Goal: Book appointment/travel/reservation

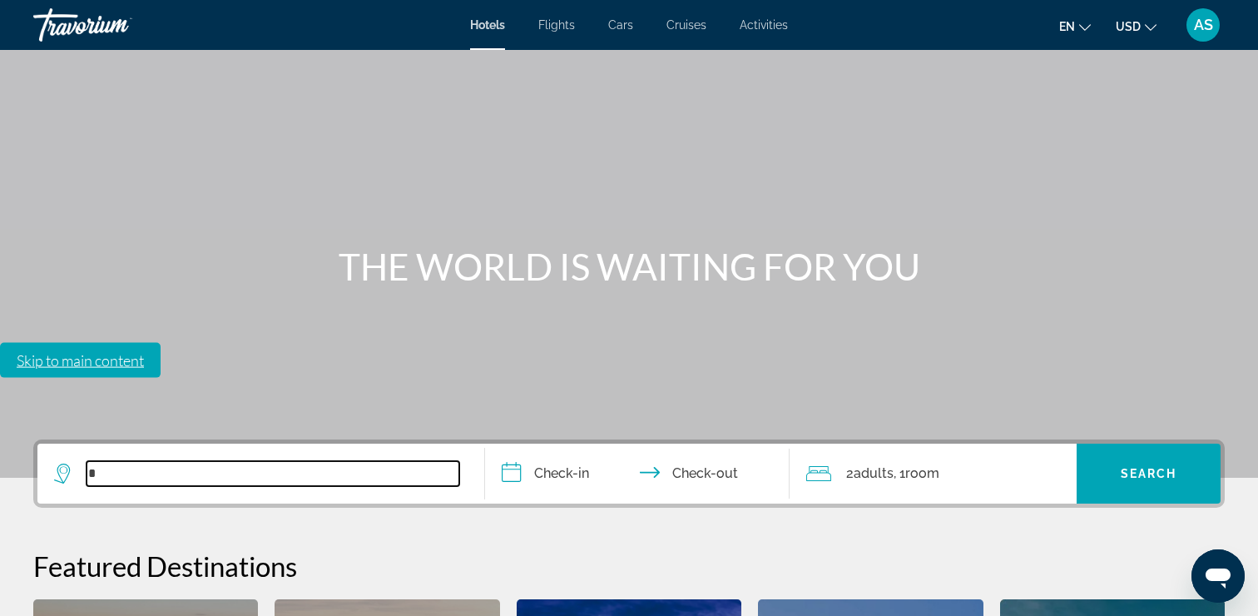
scroll to position [407, 0]
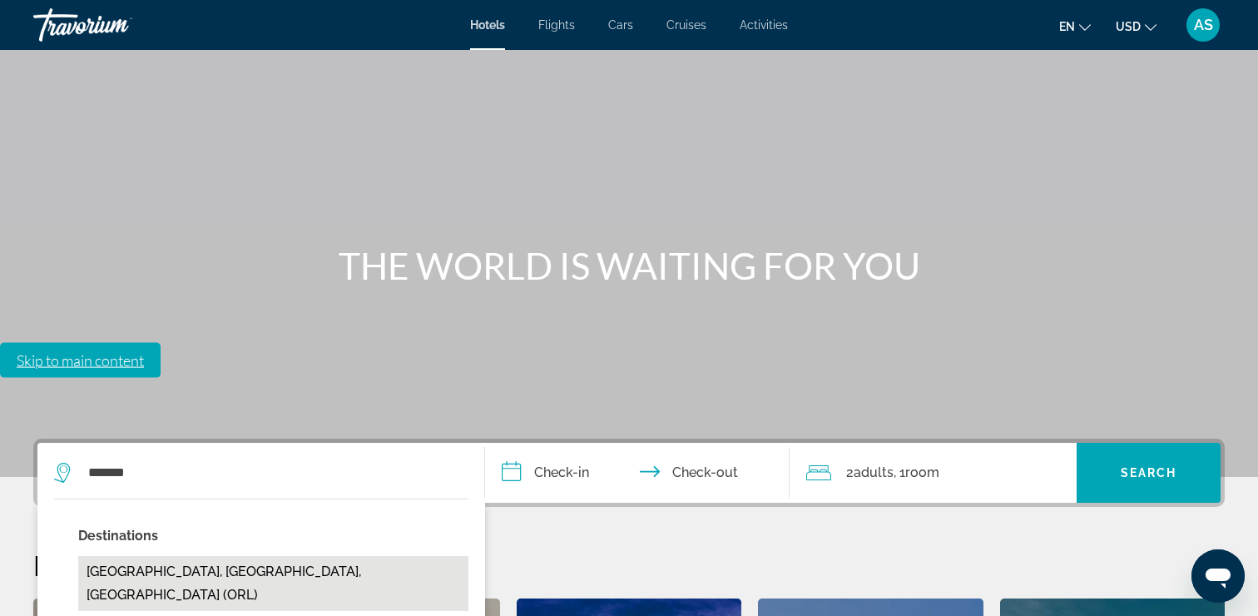
click at [290, 556] on button "[GEOGRAPHIC_DATA], [GEOGRAPHIC_DATA], [GEOGRAPHIC_DATA] (ORL)" at bounding box center [273, 583] width 390 height 55
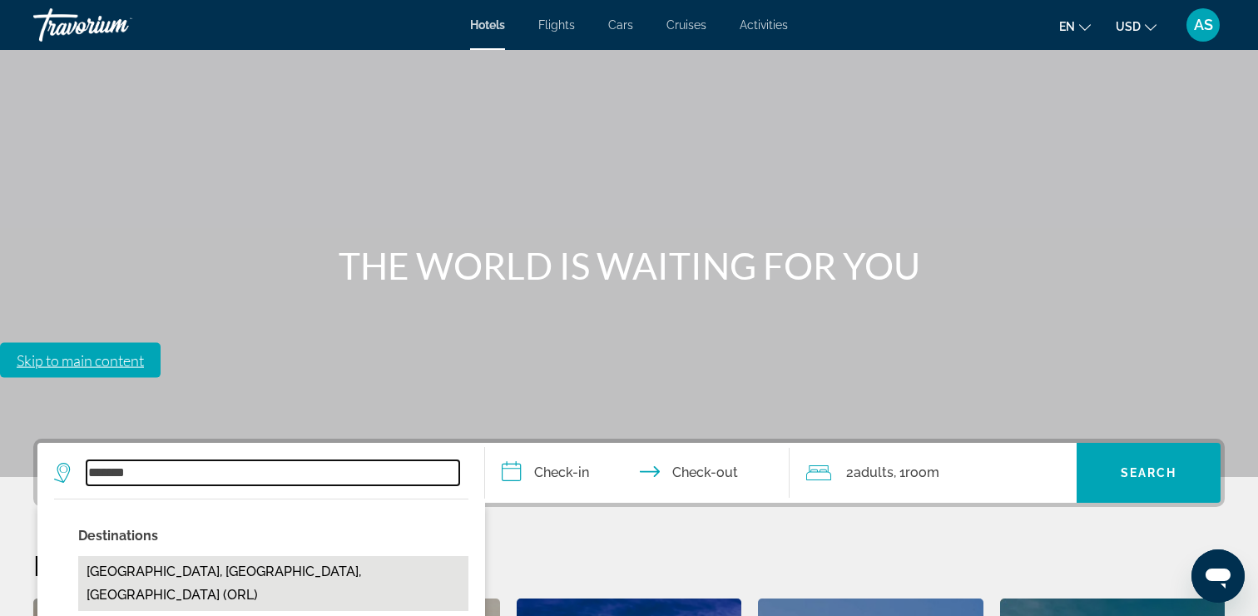
type input "**********"
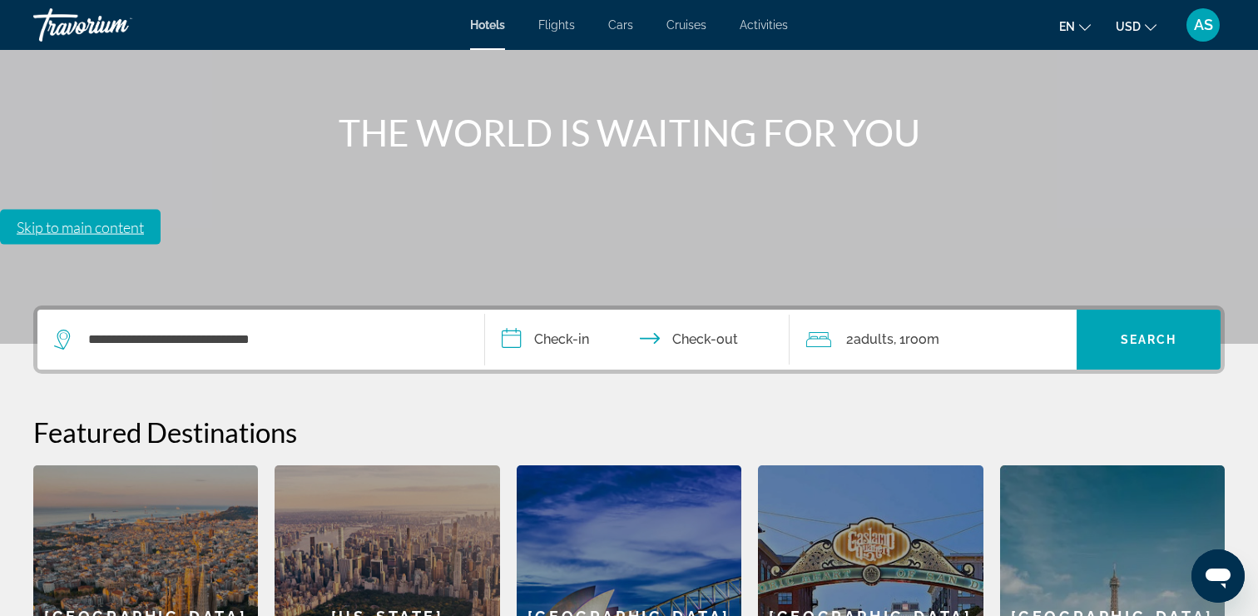
click at [547, 310] on input "**********" at bounding box center [640, 342] width 311 height 65
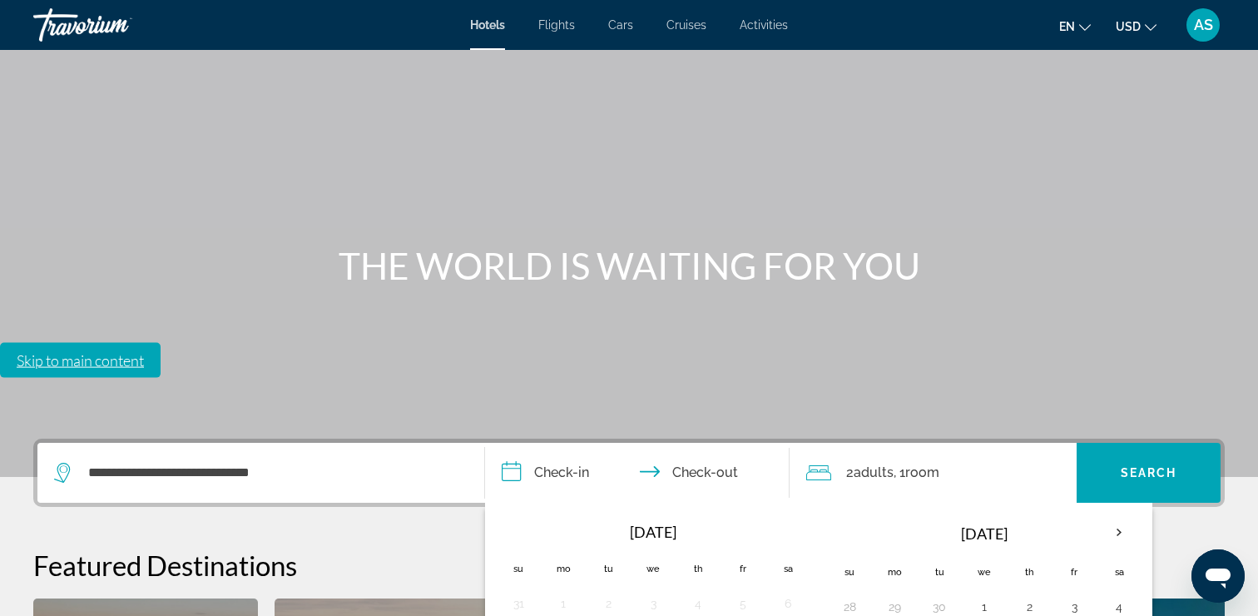
type input "**********"
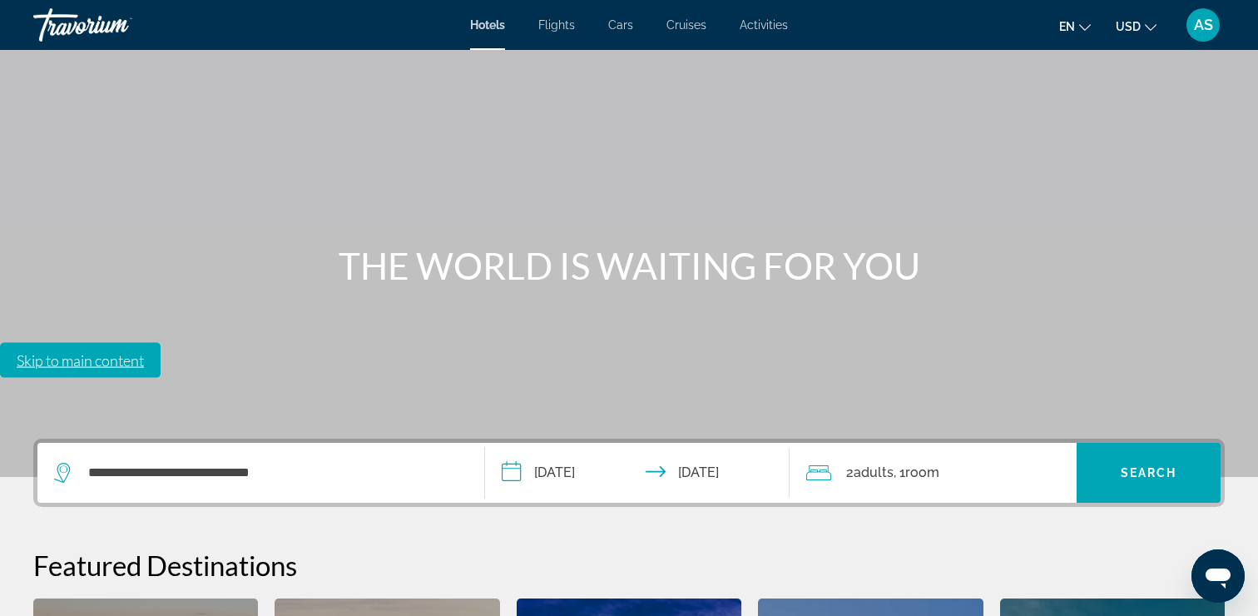
click at [894, 461] on span "2 Adult Adults" at bounding box center [869, 472] width 47 height 23
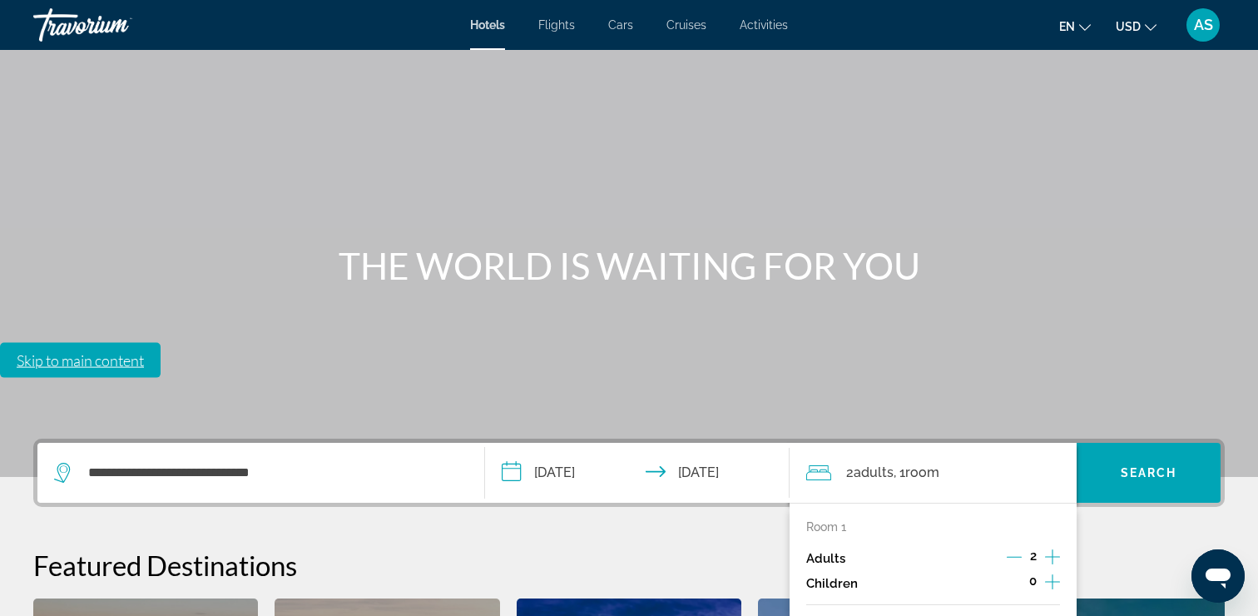
click at [1003, 546] on div "Adults 2" at bounding box center [933, 558] width 255 height 25
click at [1017, 549] on icon "Decrement adults" at bounding box center [1014, 556] width 15 height 15
click at [1057, 572] on icon "Increment children" at bounding box center [1052, 582] width 15 height 20
click at [908, 615] on icon "Travelers: 1 adult, 2 children" at bounding box center [909, 628] width 8 height 4
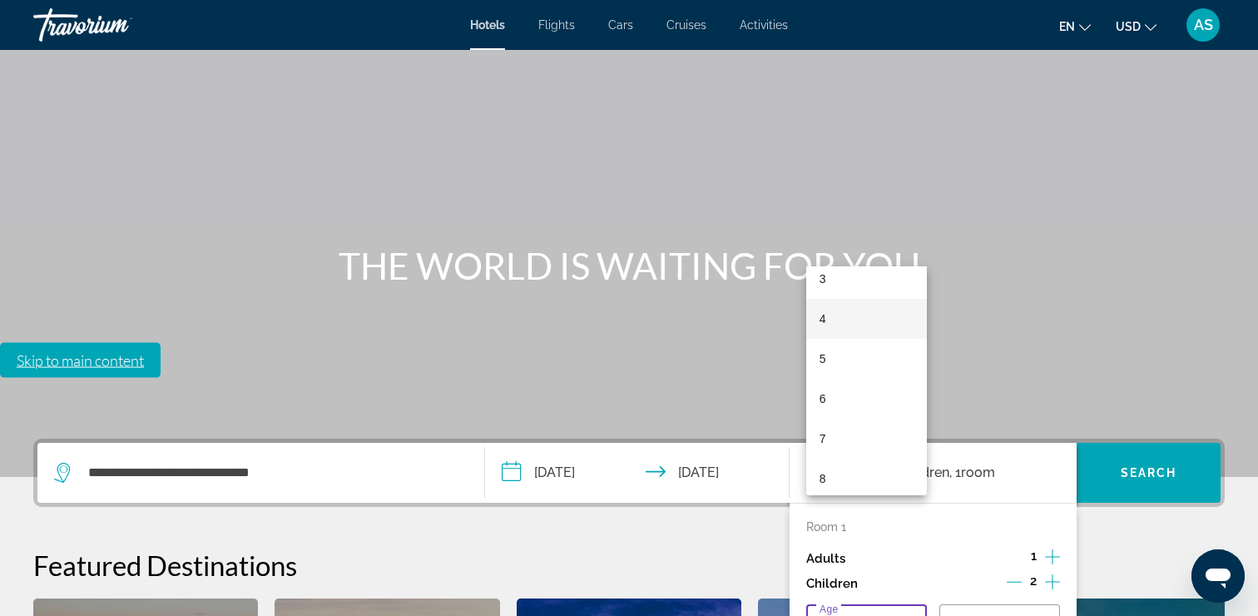
scroll to position [138, 0]
click at [853, 432] on mat-option "7" at bounding box center [866, 434] width 121 height 40
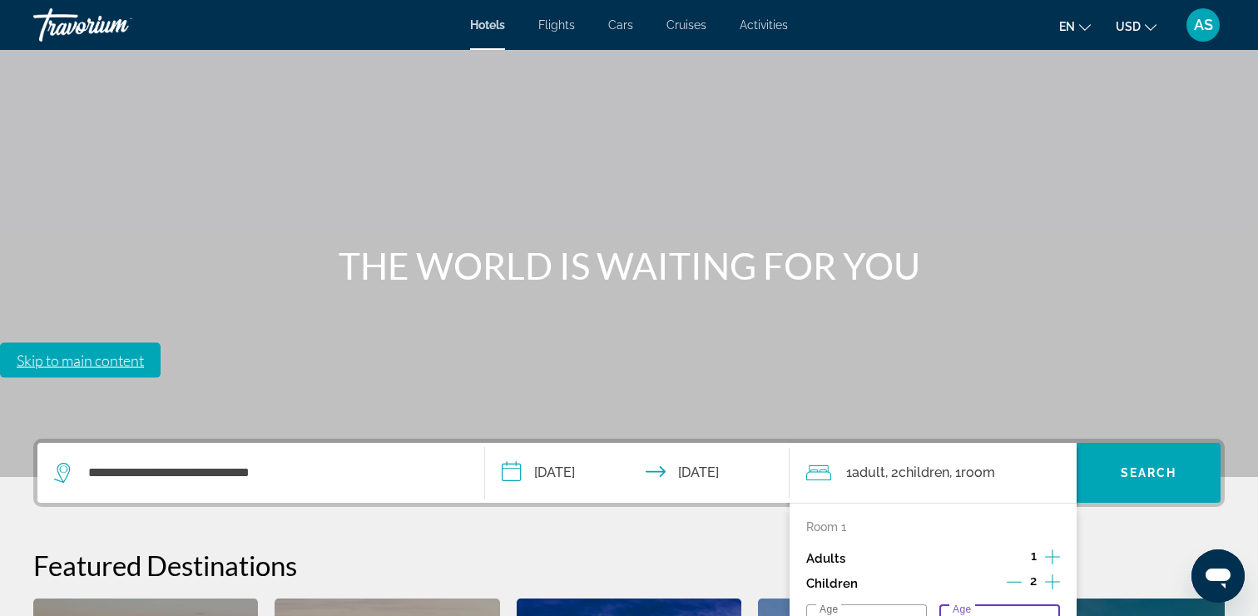
click at [984, 615] on div "7" at bounding box center [996, 627] width 86 height 20
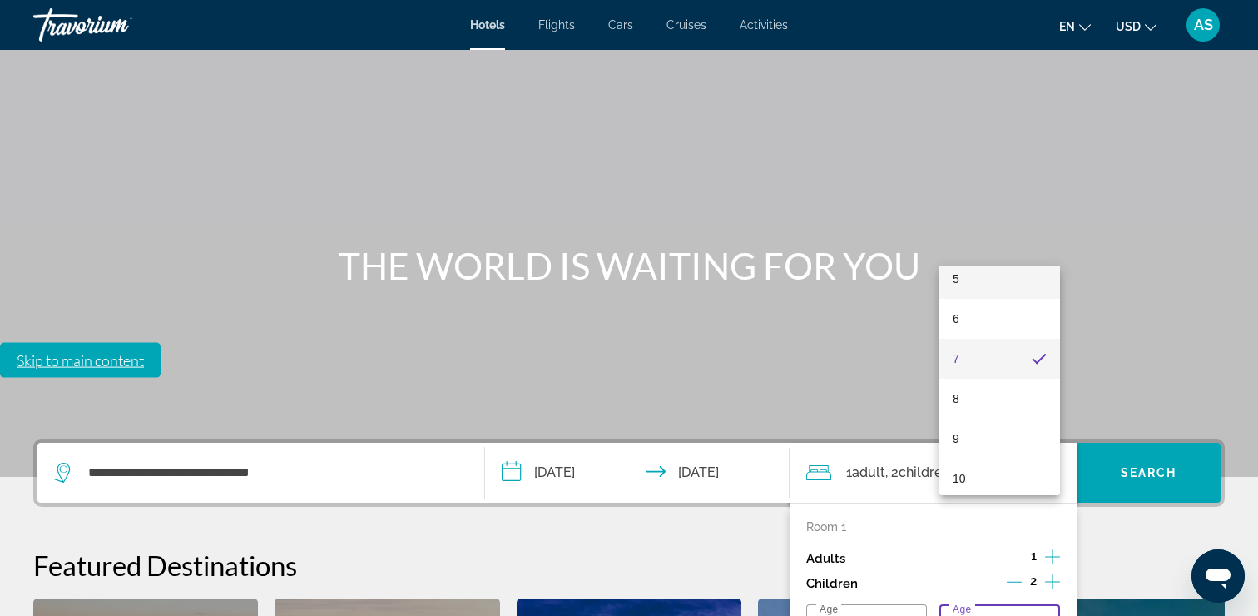
scroll to position [220, 0]
click at [962, 469] on span "10" at bounding box center [959, 473] width 13 height 20
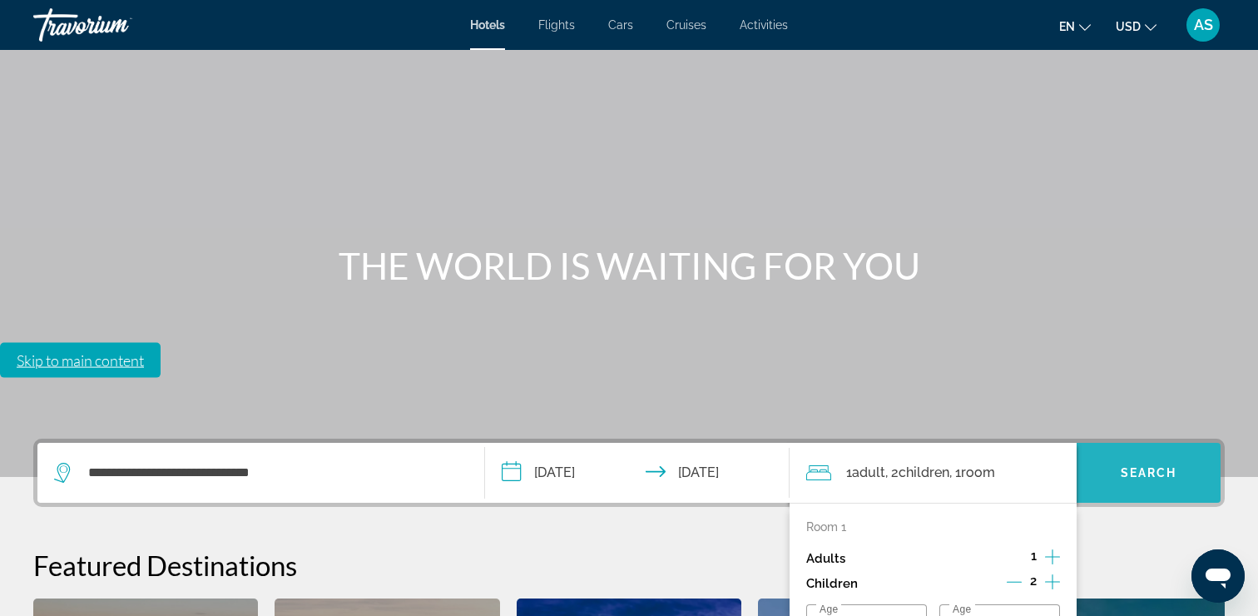
click at [1145, 466] on span "Search" at bounding box center [1149, 472] width 57 height 13
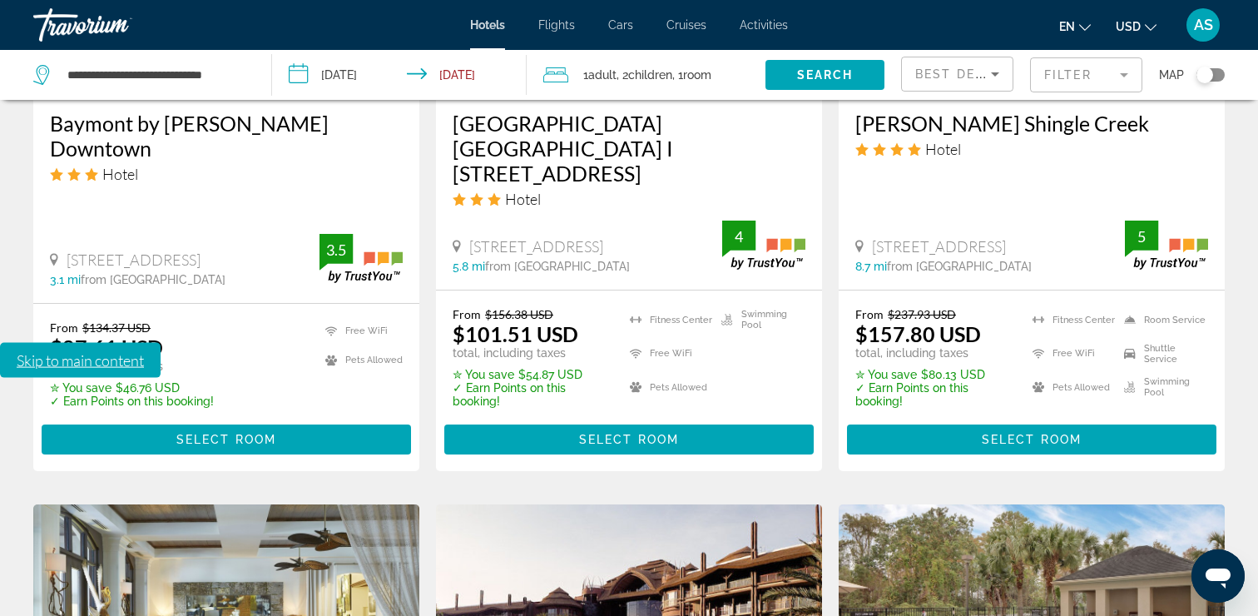
scroll to position [2044, 0]
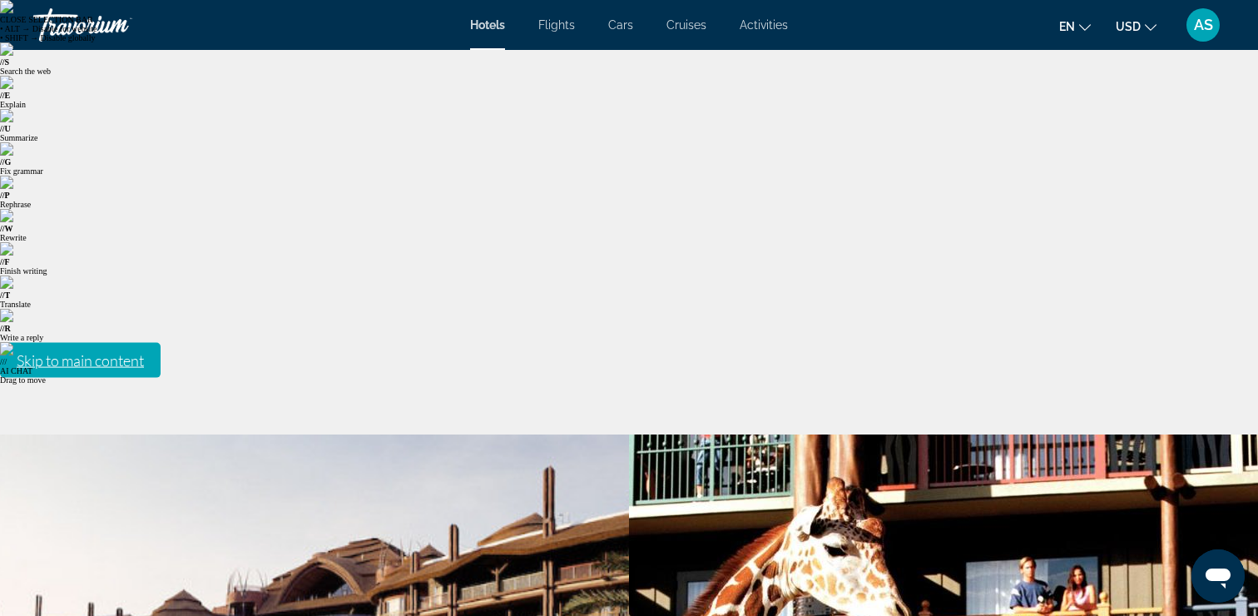
drag, startPoint x: 41, startPoint y: 468, endPoint x: 583, endPoint y: 463, distance: 542.5
copy h1 "Disney's Animal Kingdom Lodge"
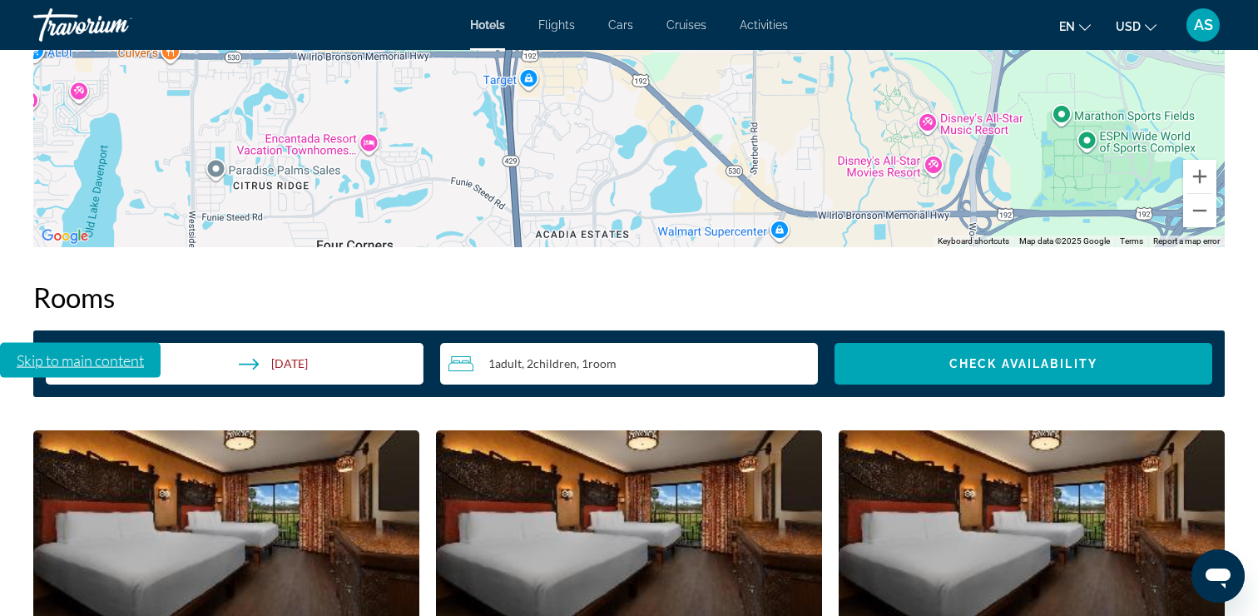
scroll to position [2282, 0]
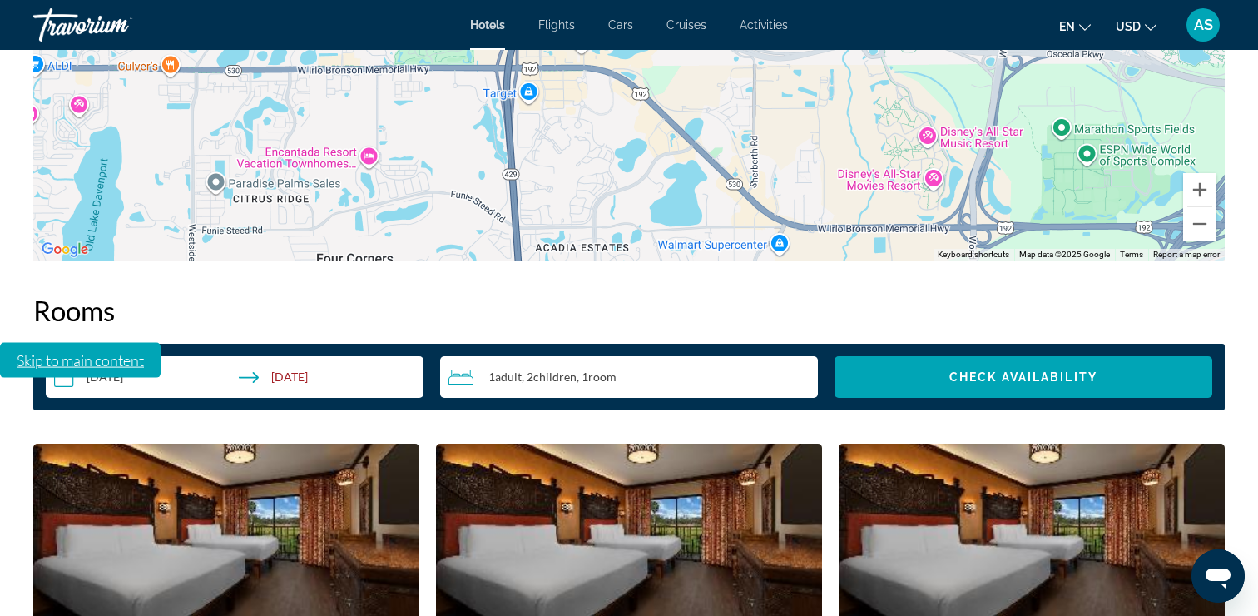
click at [176, 443] on img "Main content" at bounding box center [226, 547] width 386 height 208
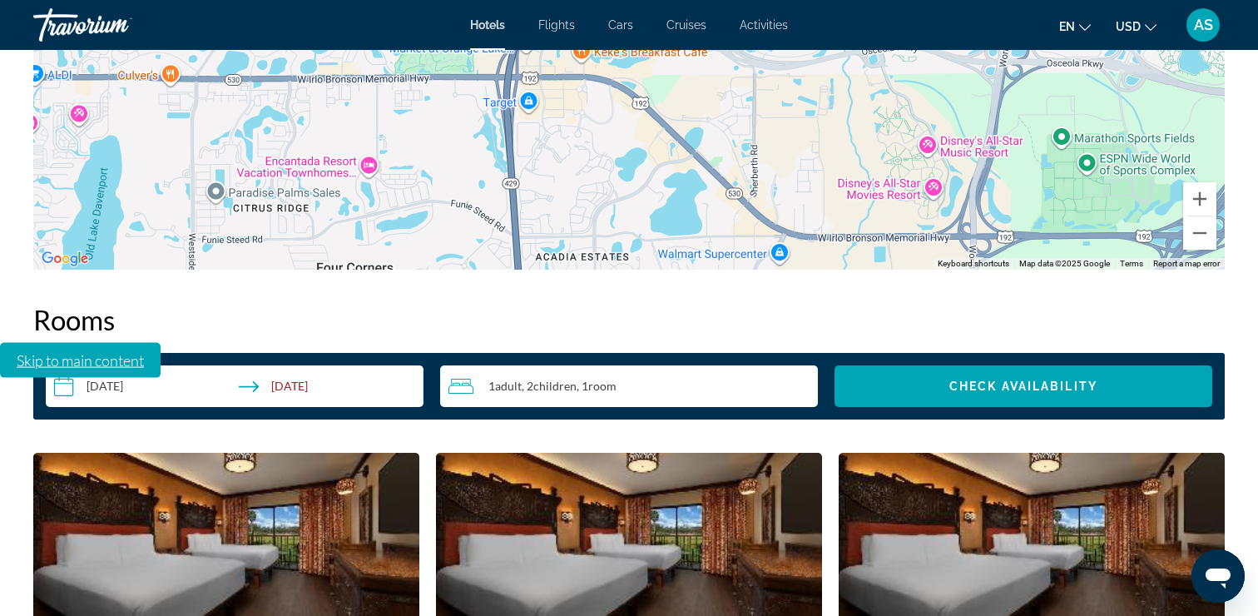
scroll to position [2265, 0]
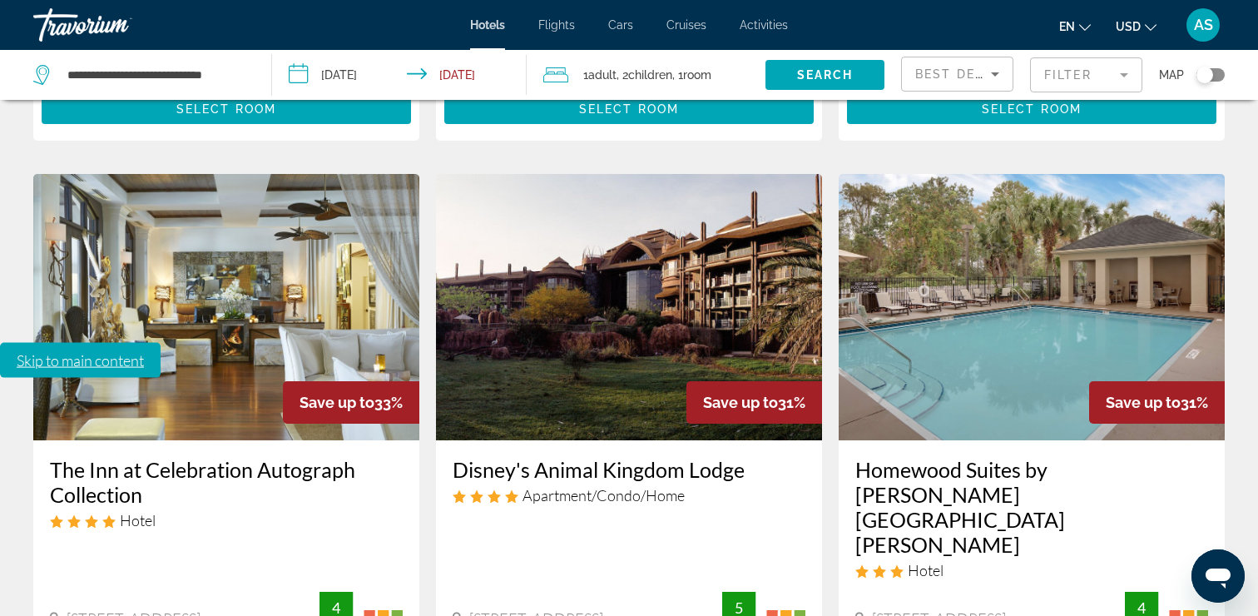
scroll to position [2370, 0]
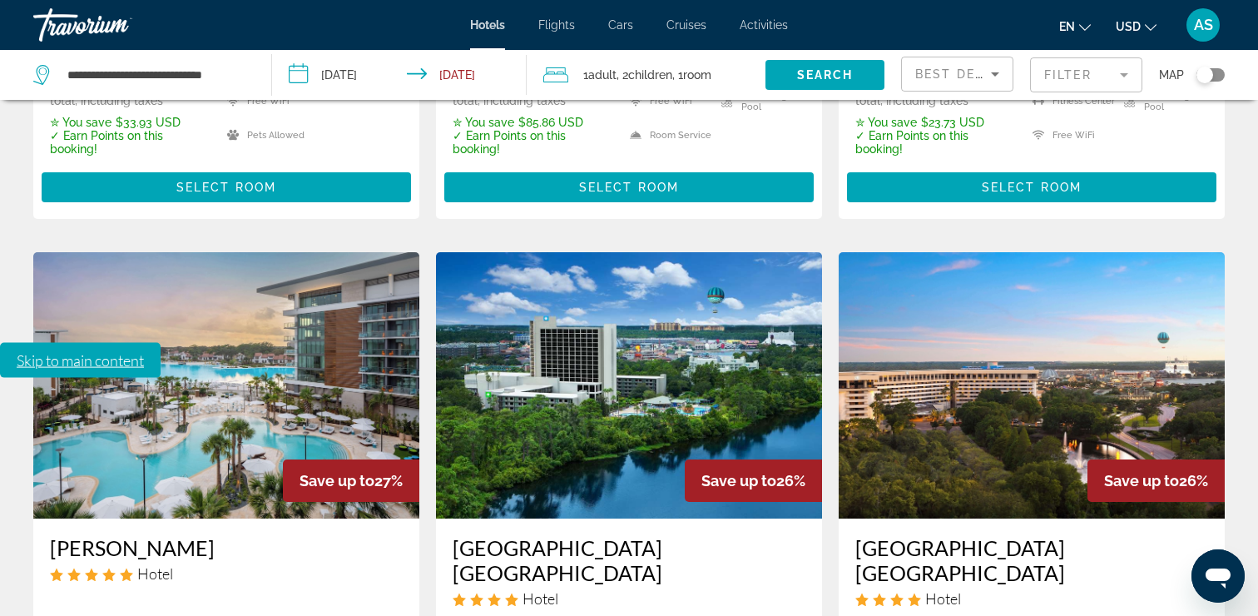
scroll to position [2361, 0]
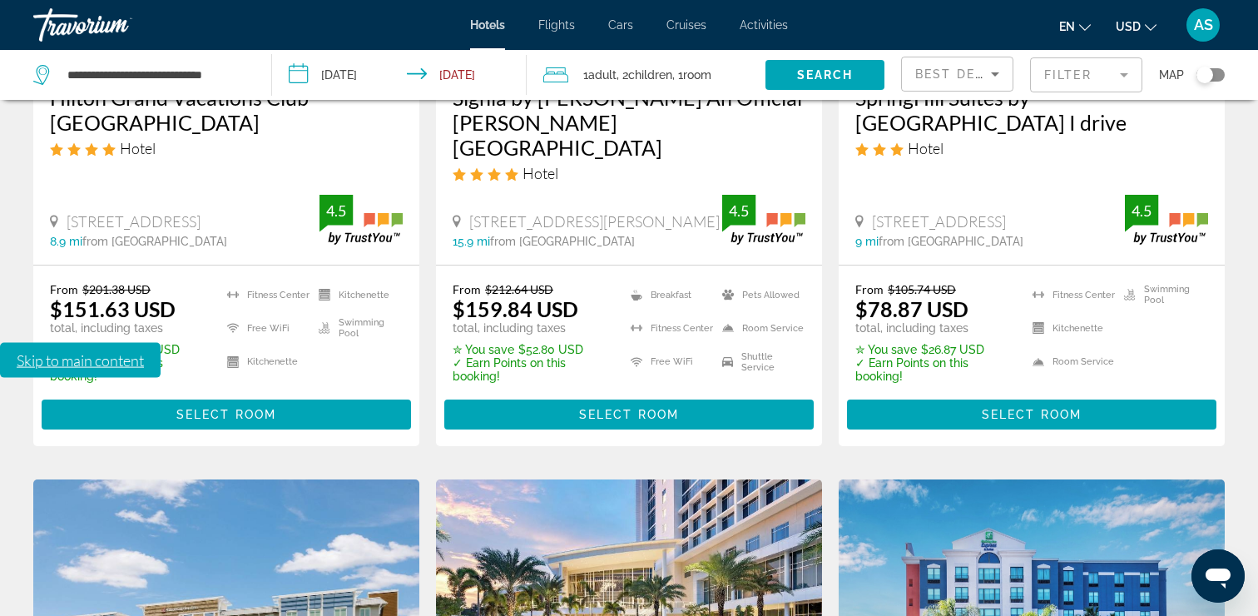
scroll to position [1443, 0]
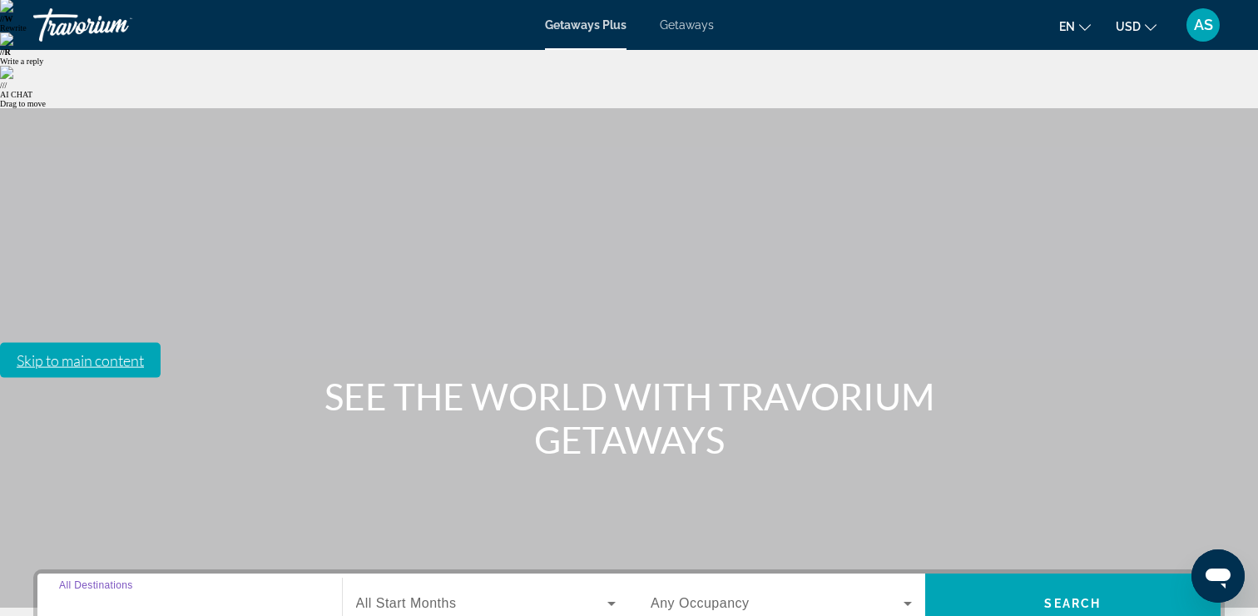
scroll to position [284, 0]
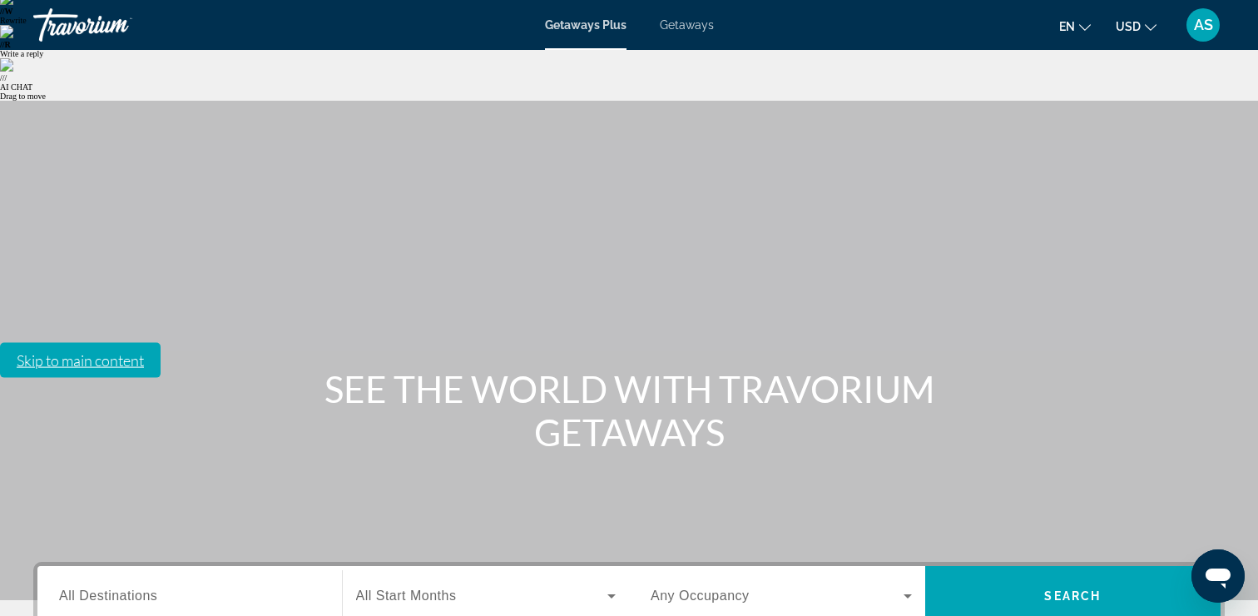
type input "**********"
click at [487, 586] on span "Search widget" at bounding box center [482, 596] width 252 height 20
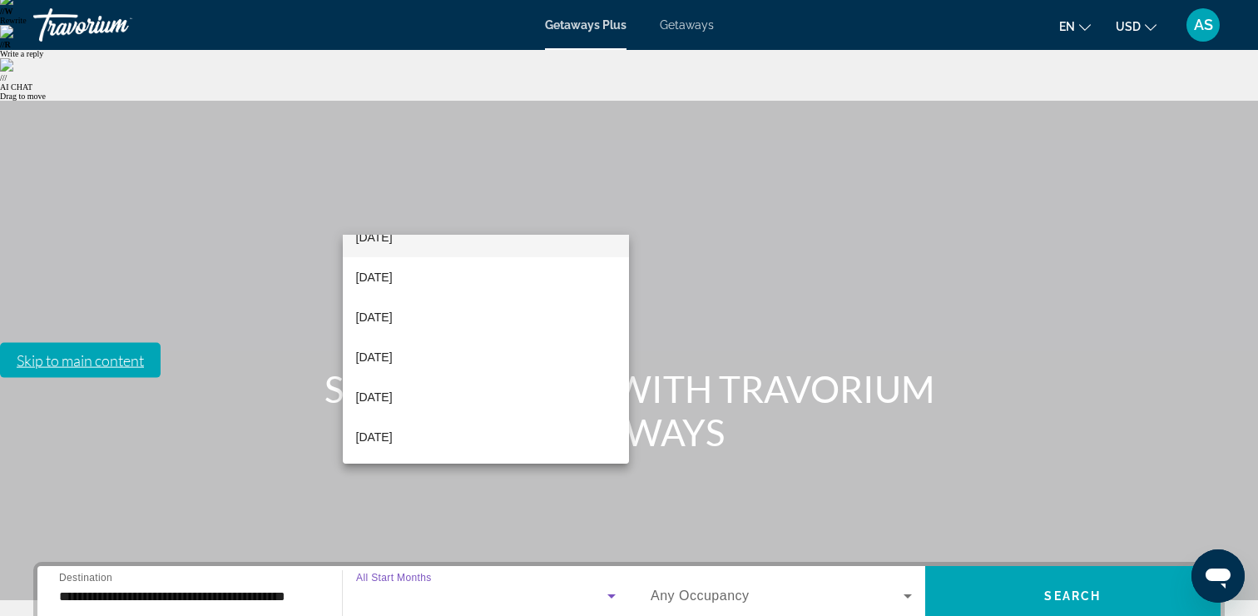
scroll to position [185, 0]
click at [414, 432] on mat-option "May 2026" at bounding box center [486, 436] width 287 height 40
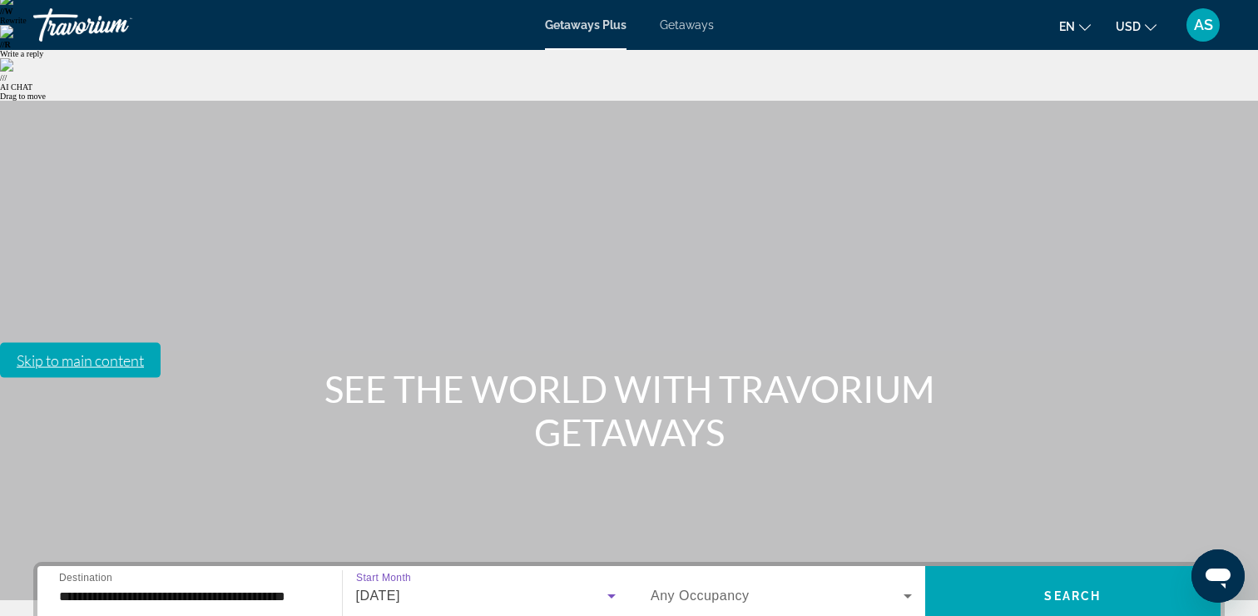
click at [754, 586] on span "Search widget" at bounding box center [777, 596] width 253 height 20
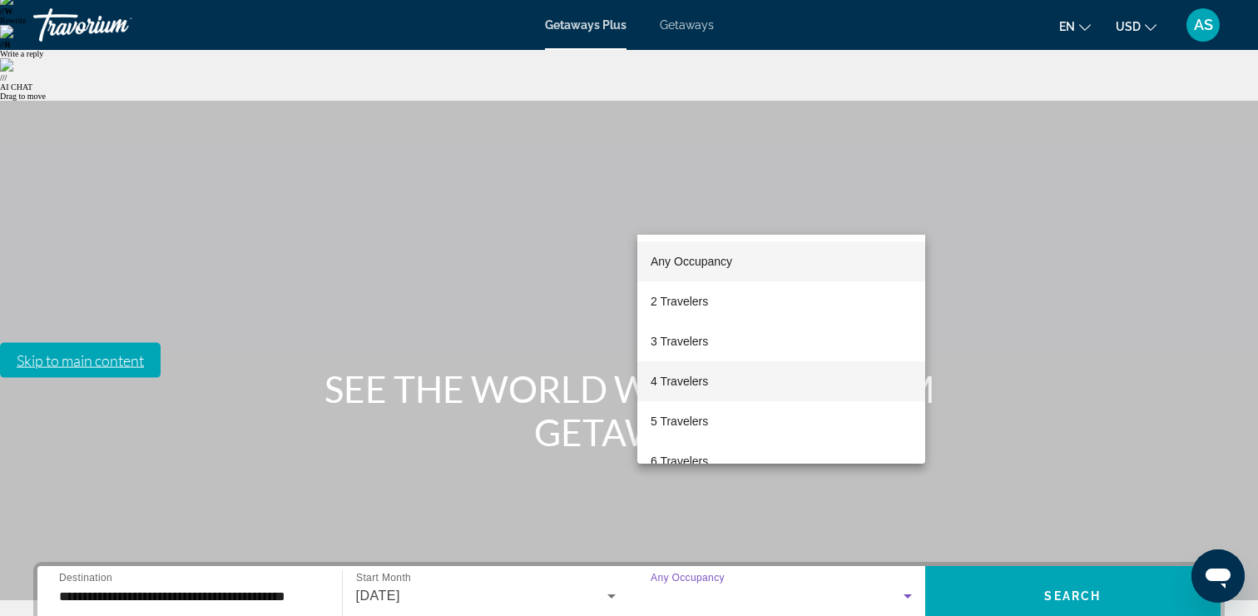
click at [694, 379] on span "4 Travelers" at bounding box center [679, 381] width 57 height 20
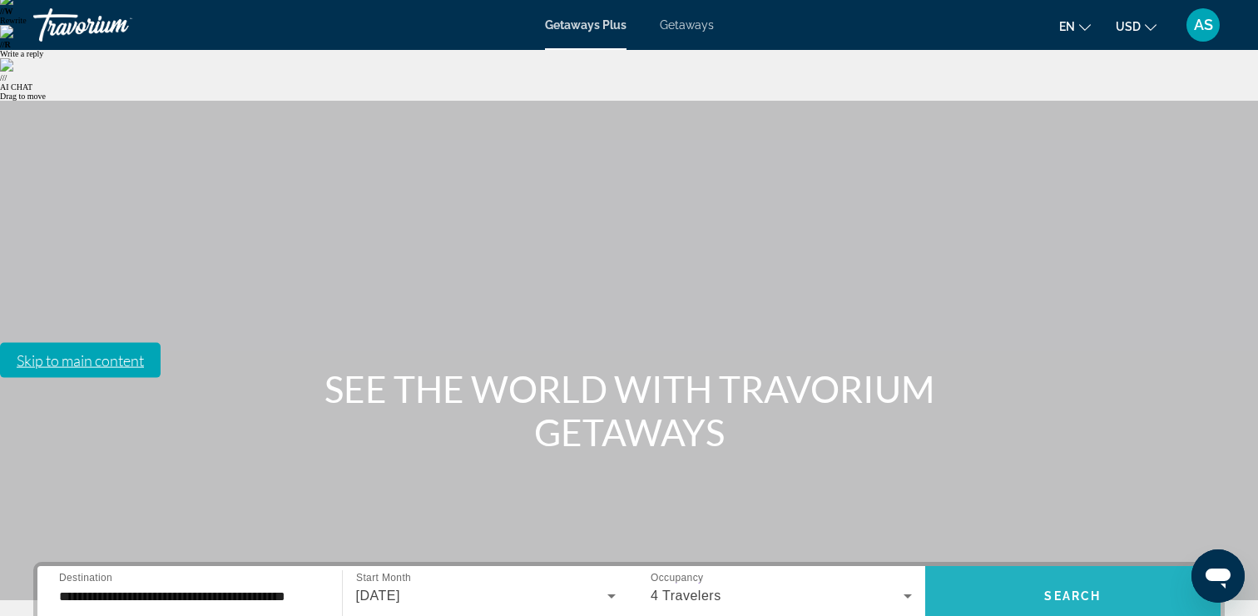
click at [1066, 576] on span "Search widget" at bounding box center [1073, 596] width 296 height 40
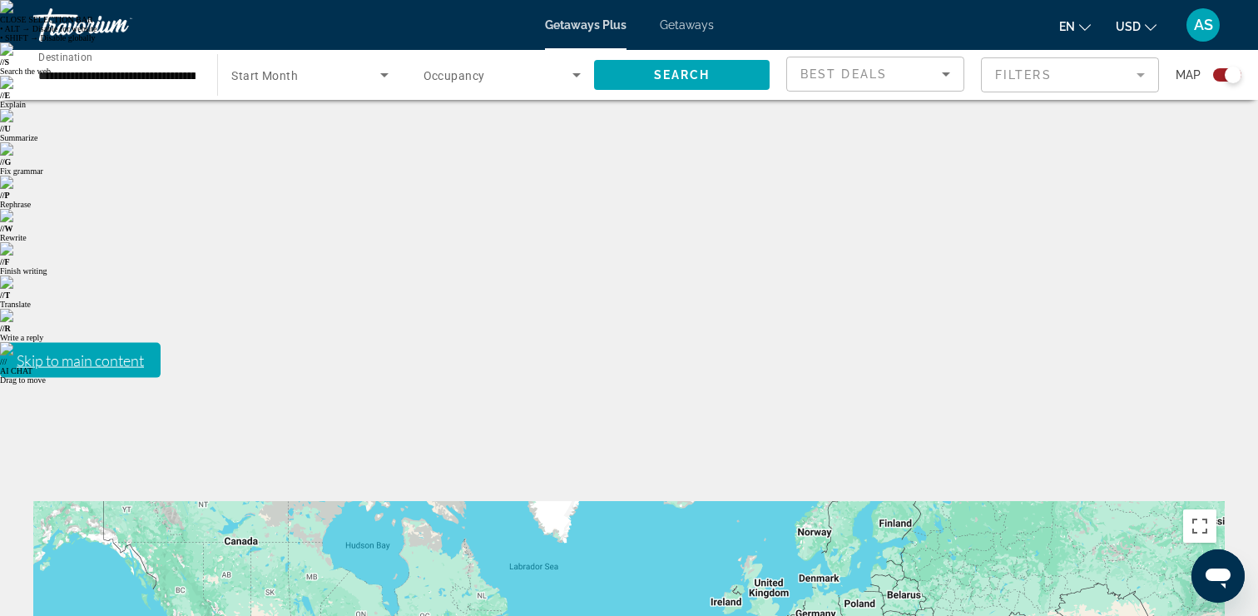
click at [685, 28] on span "Getaways" at bounding box center [687, 24] width 54 height 13
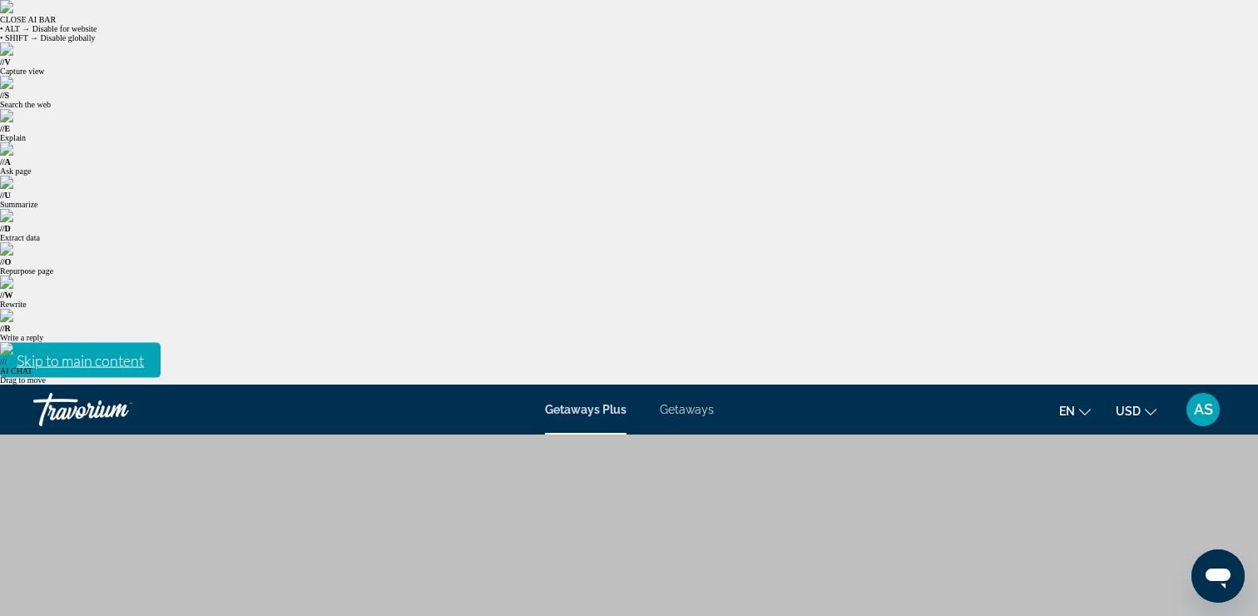
click at [679, 403] on span "Getaways" at bounding box center [687, 409] width 54 height 13
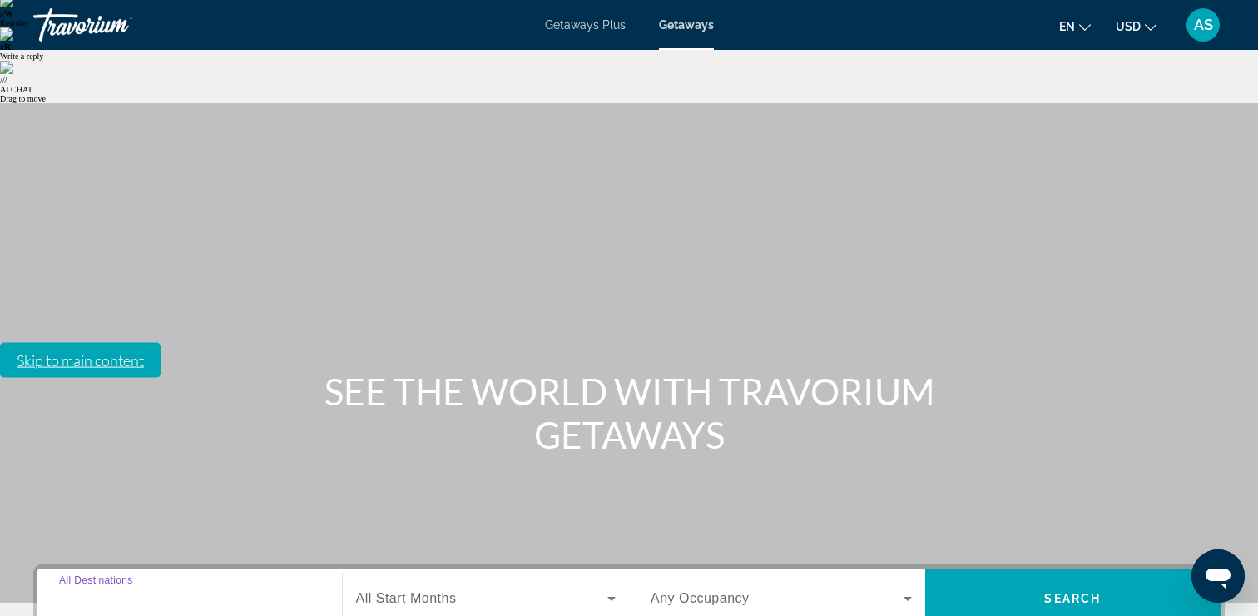
scroll to position [284, 0]
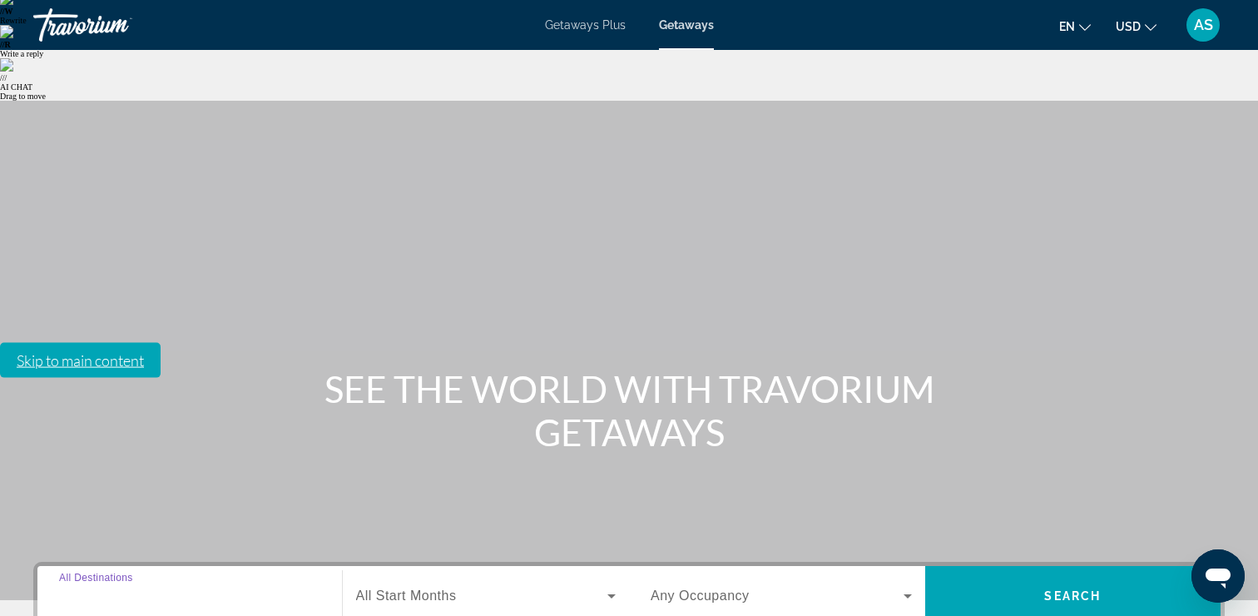
type input "**********"
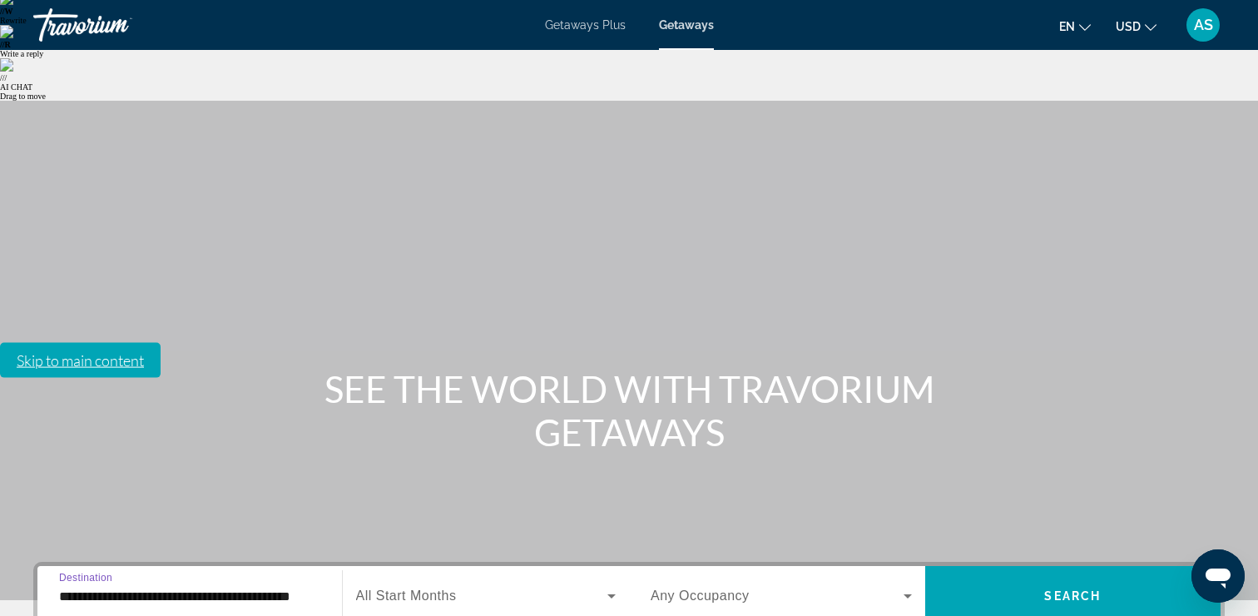
click at [472, 586] on span "Search widget" at bounding box center [482, 596] width 252 height 20
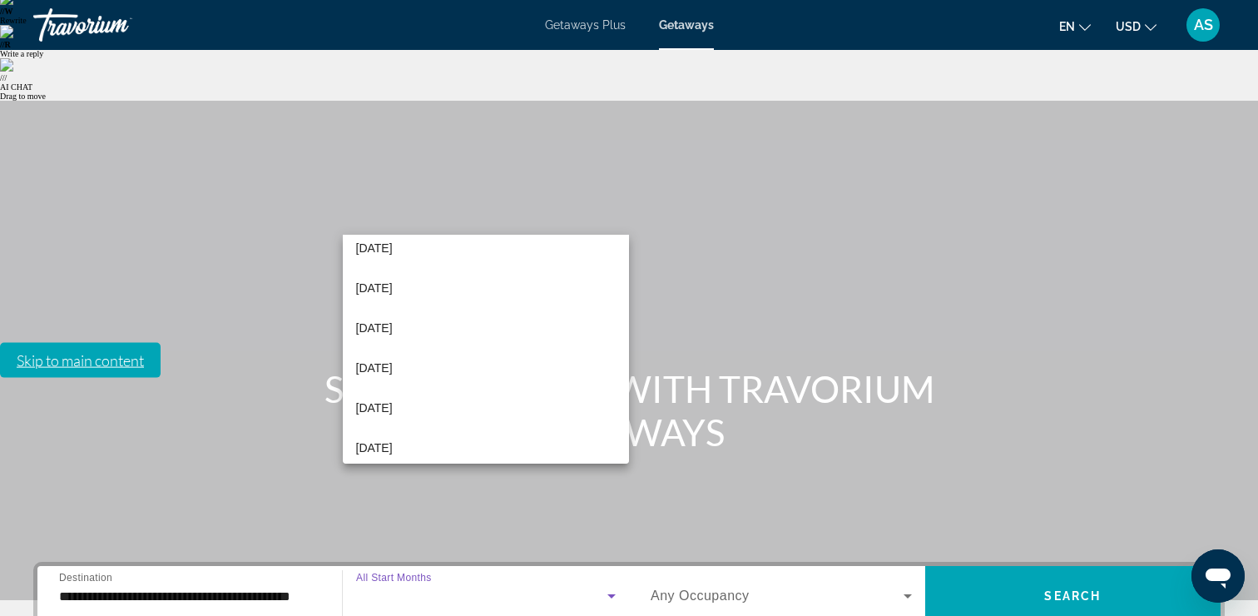
scroll to position [295, 0]
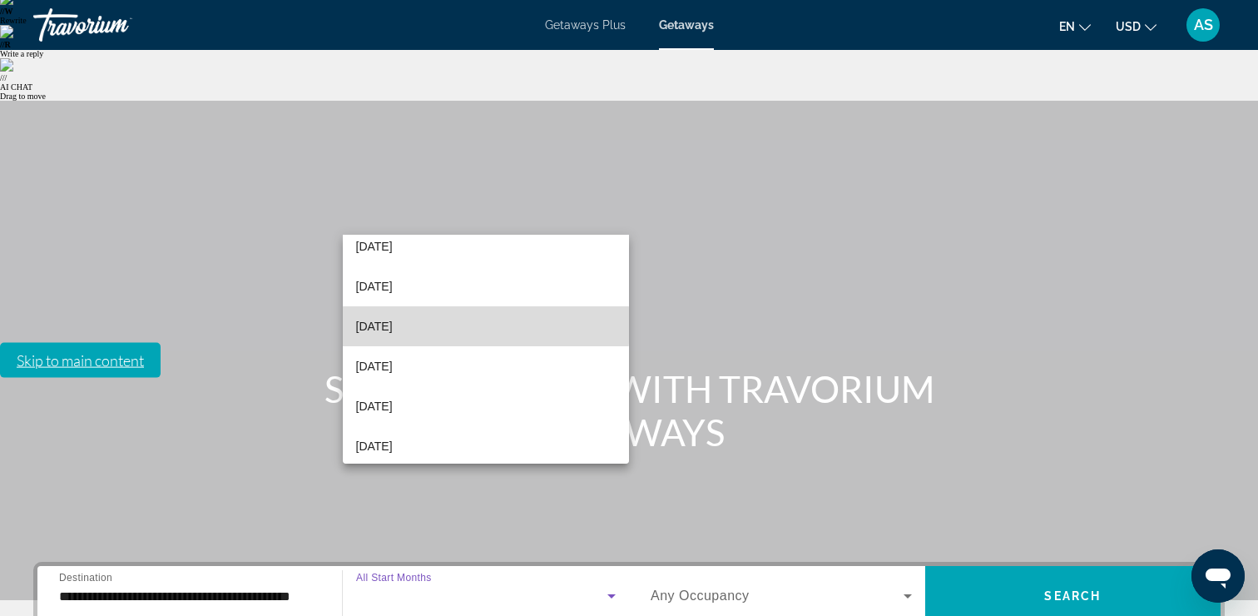
click at [443, 325] on mat-option "May 2026" at bounding box center [486, 326] width 287 height 40
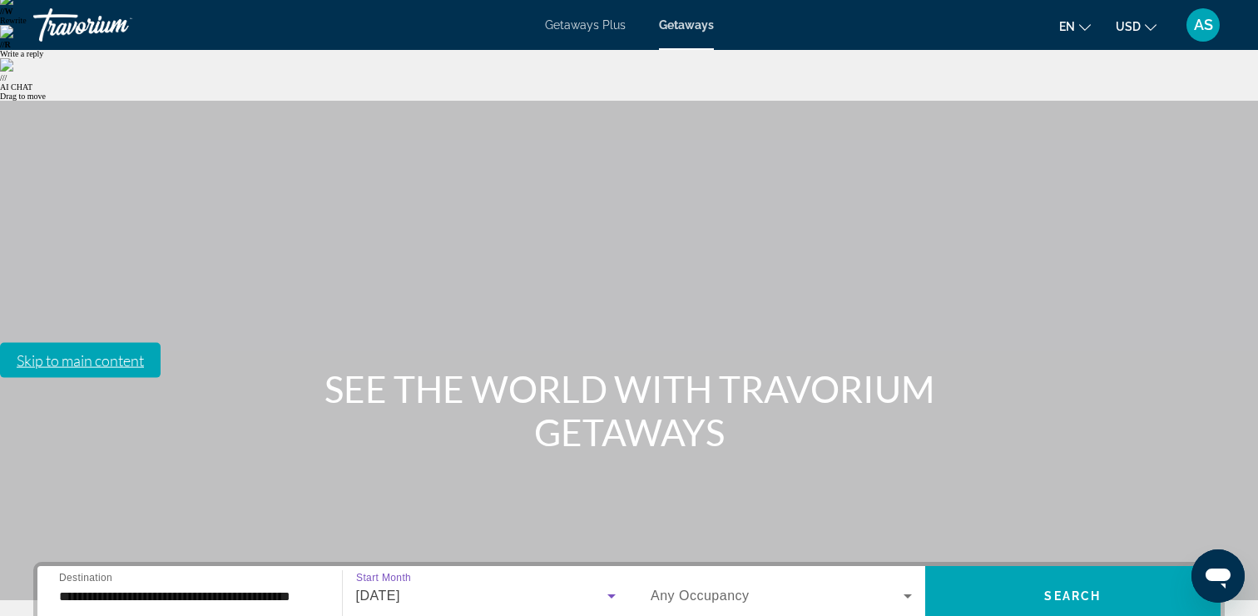
click at [733, 588] on span "Any Occupancy" at bounding box center [700, 595] width 99 height 14
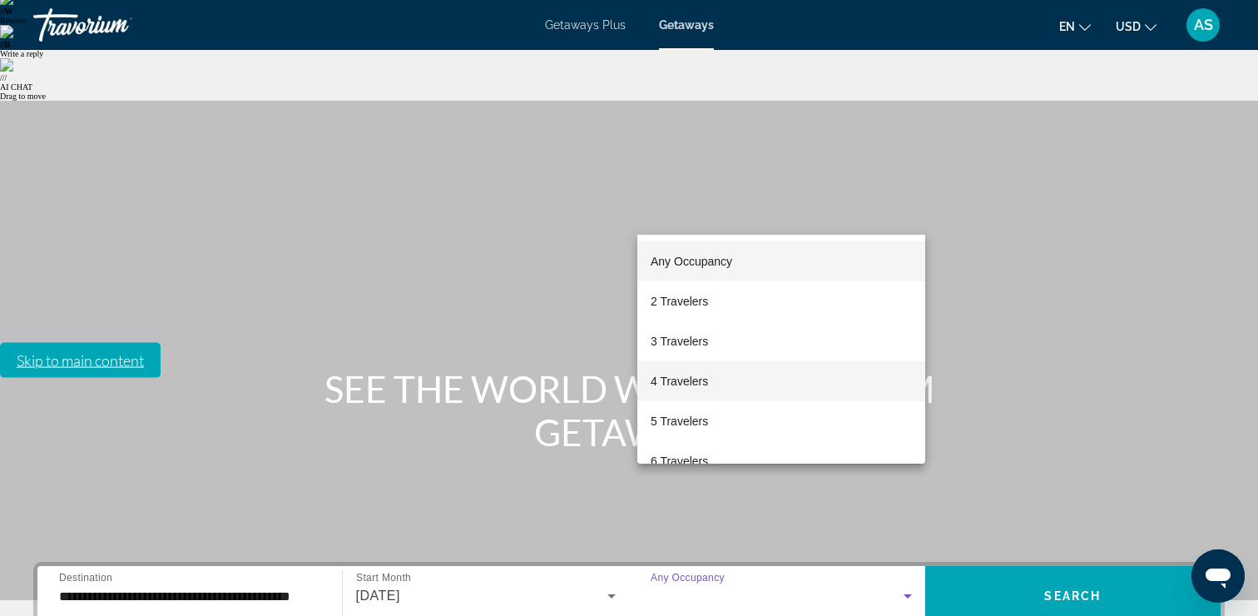
click at [711, 373] on mat-option "4 Travelers" at bounding box center [781, 381] width 288 height 40
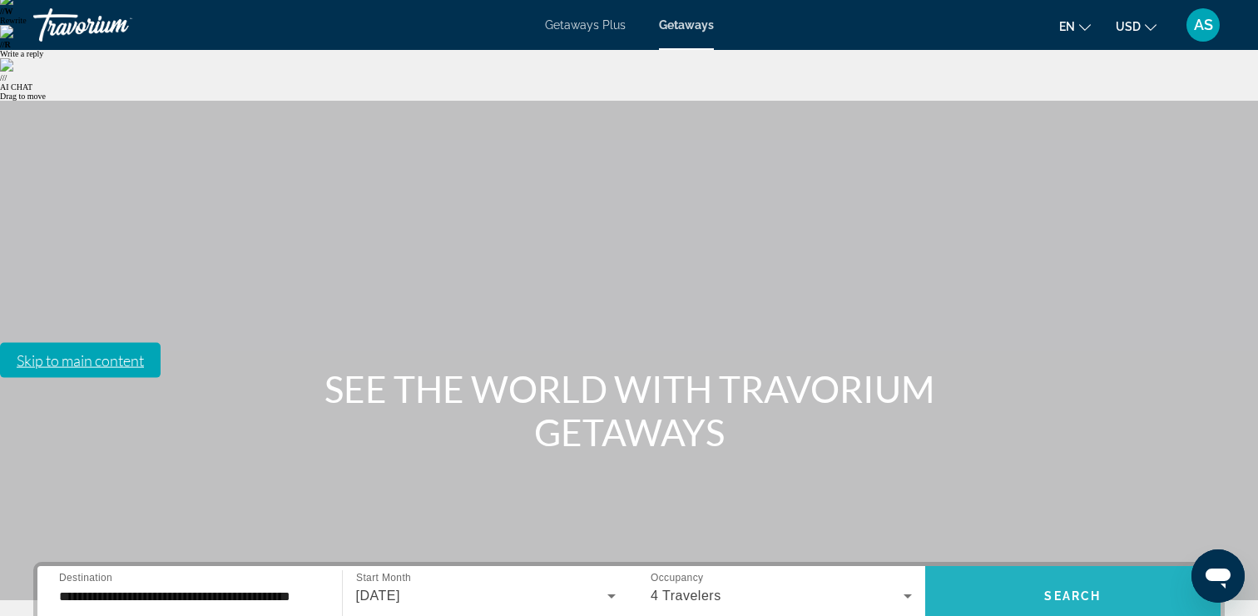
click at [1032, 566] on span "Search widget" at bounding box center [1073, 596] width 296 height 60
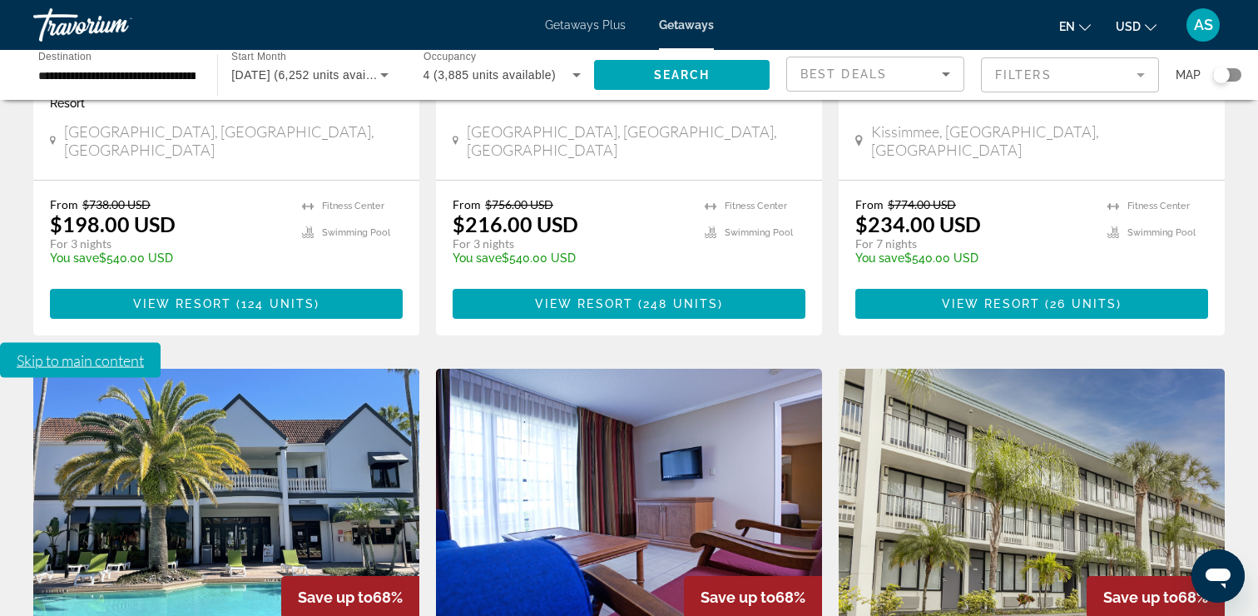
scroll to position [2053, 0]
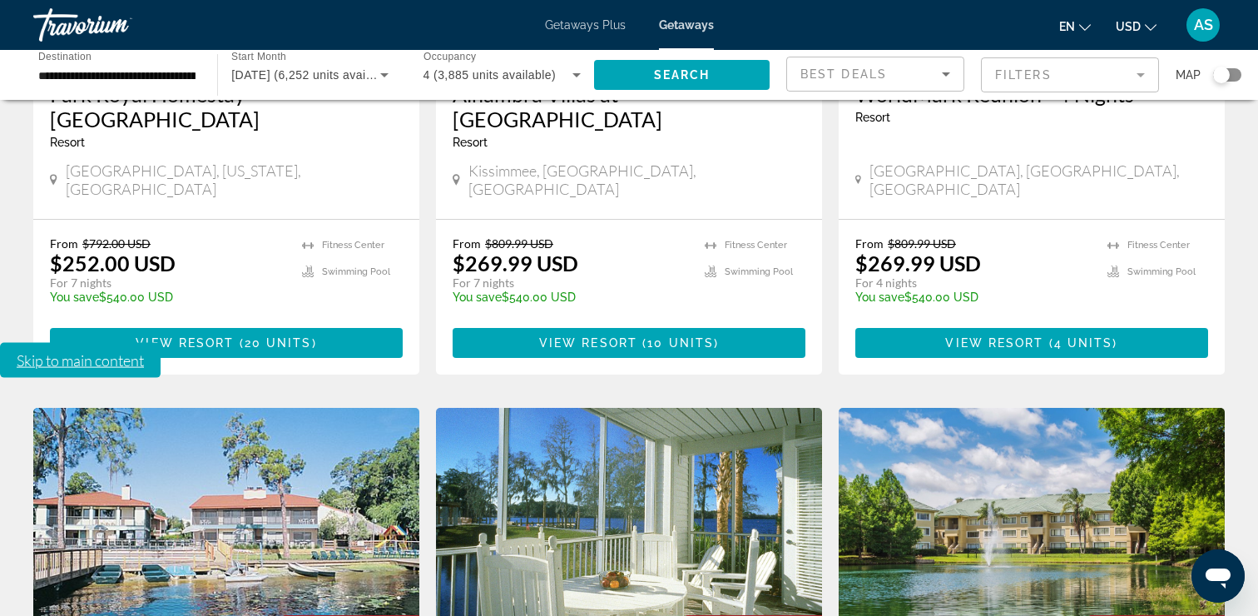
scroll to position [753, 0]
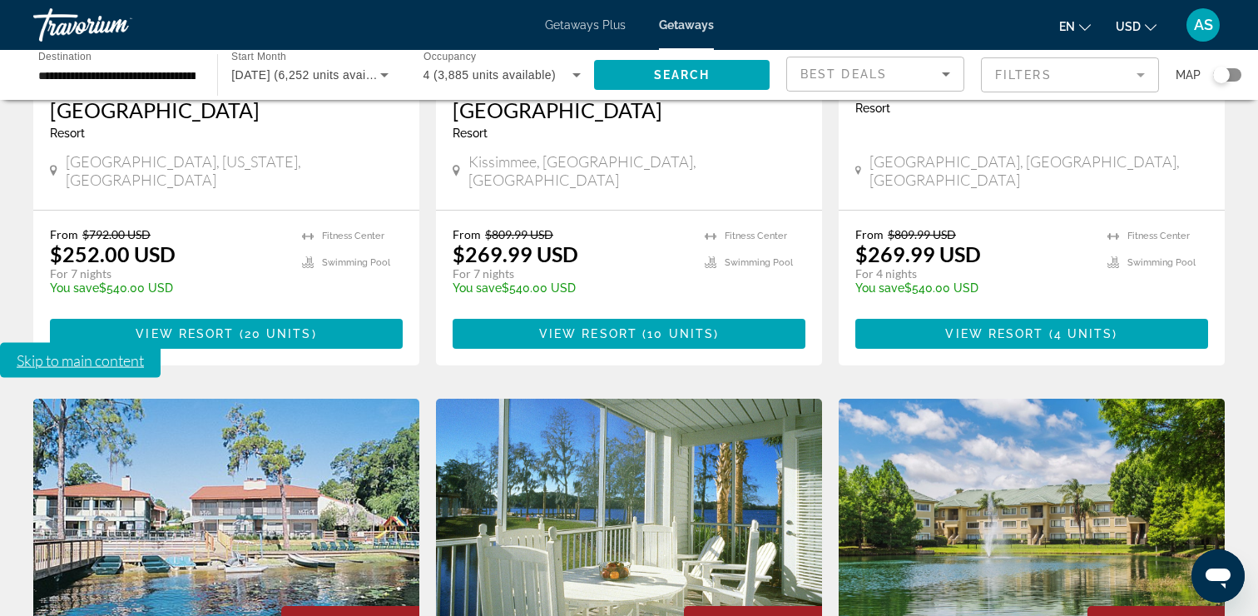
click at [1070, 69] on mat-form-field "Filters" at bounding box center [1070, 74] width 178 height 35
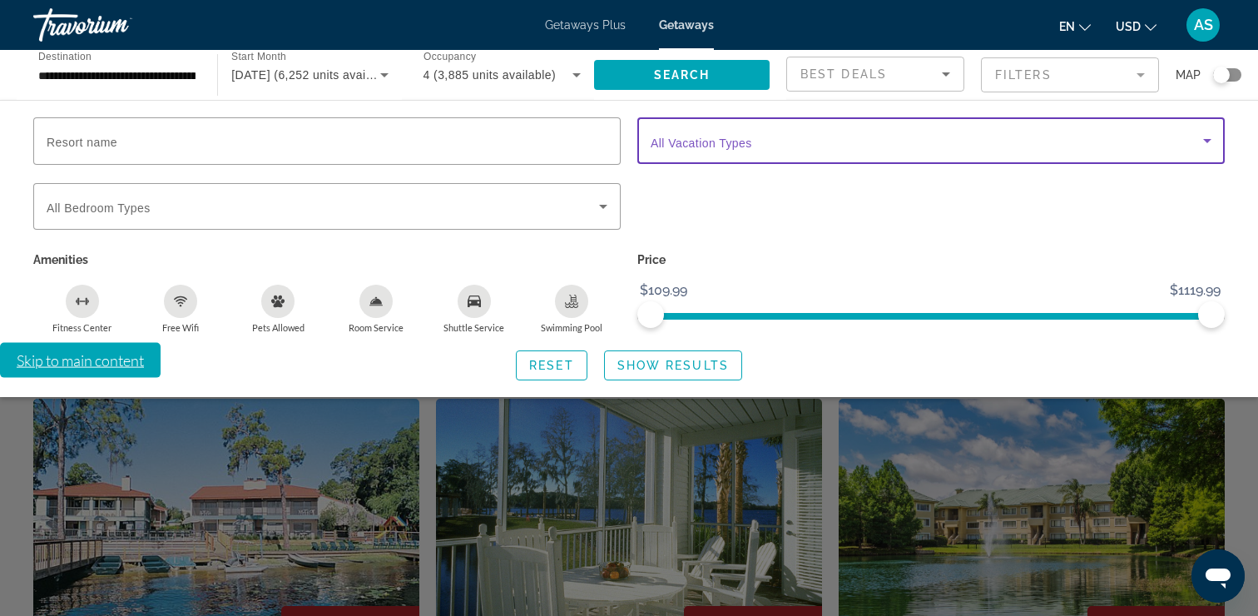
click at [739, 150] on span "Search widget" at bounding box center [927, 141] width 552 height 20
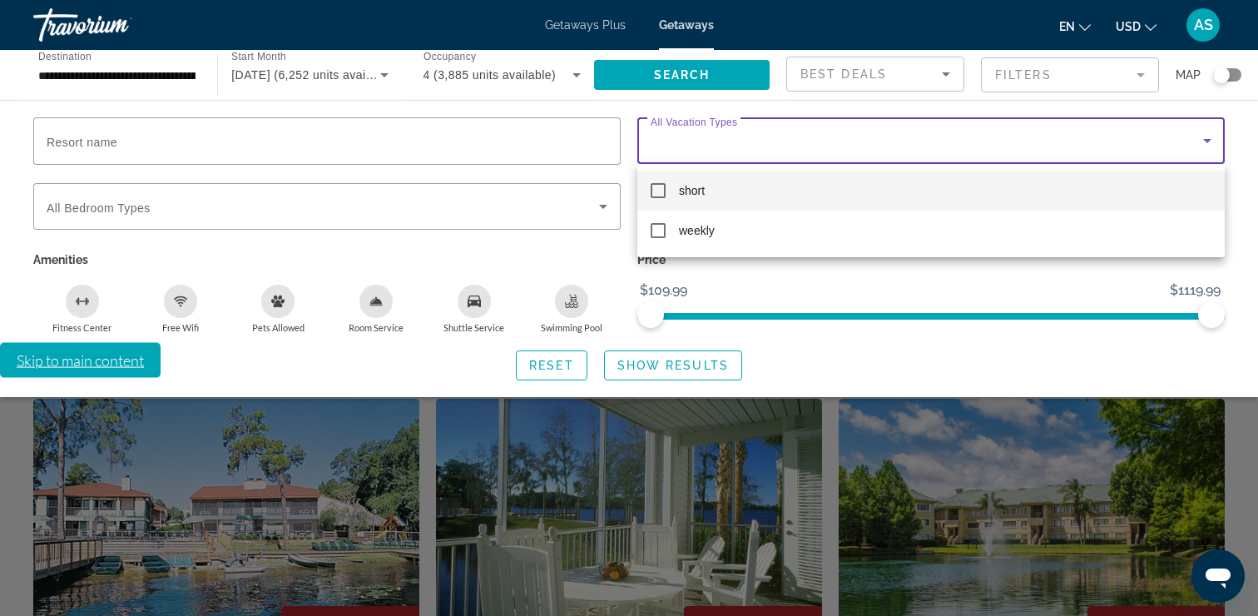
click at [398, 231] on div at bounding box center [629, 308] width 1258 height 616
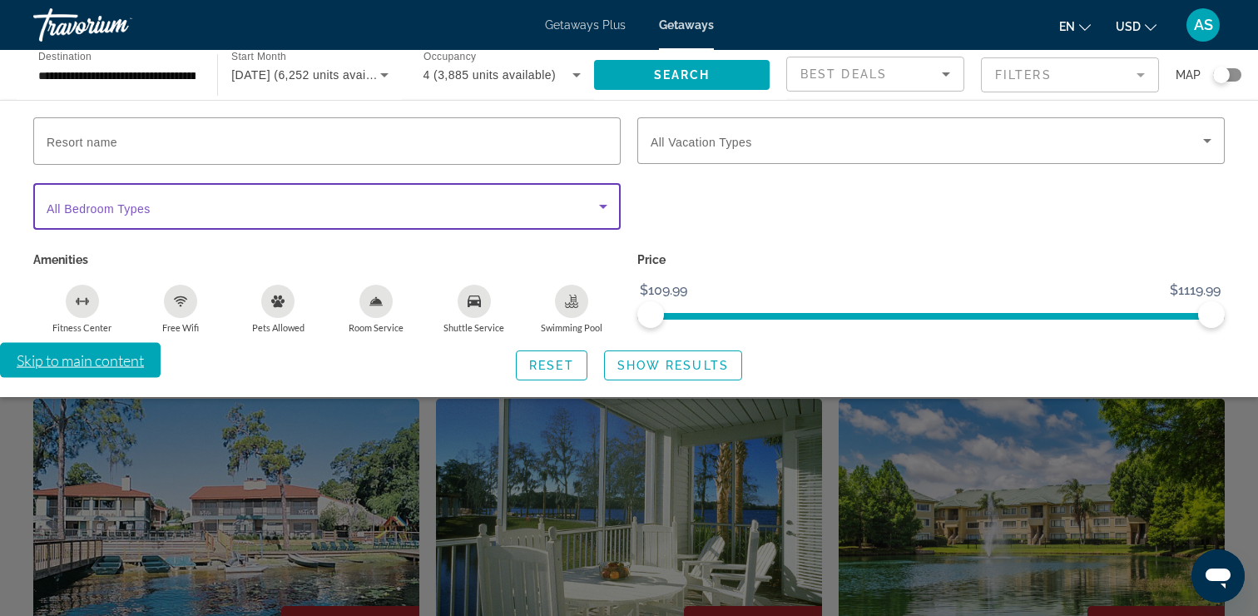
click at [601, 201] on icon "Search widget" at bounding box center [603, 206] width 20 height 20
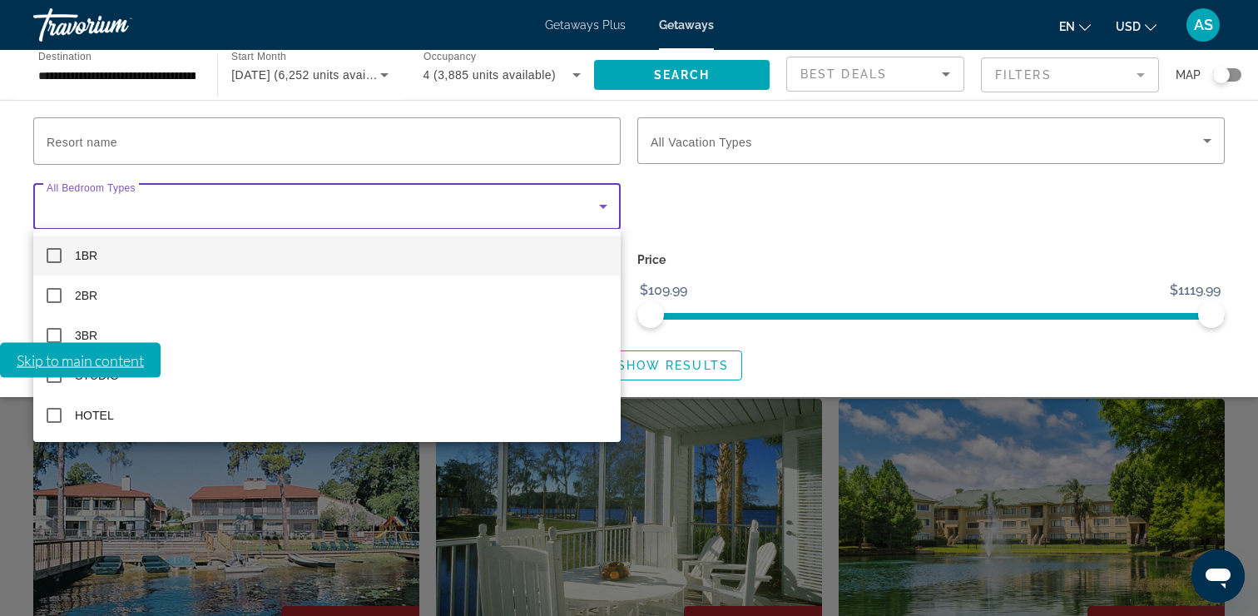
click at [601, 201] on div at bounding box center [629, 308] width 1258 height 616
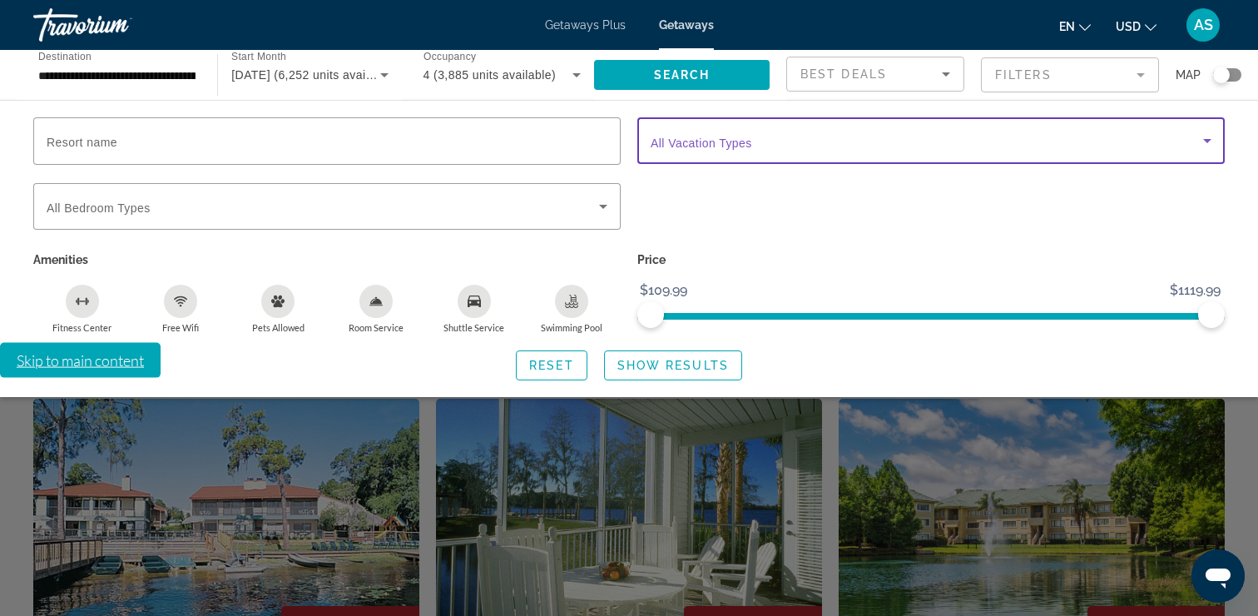
click at [770, 143] on span "Search widget" at bounding box center [927, 141] width 552 height 20
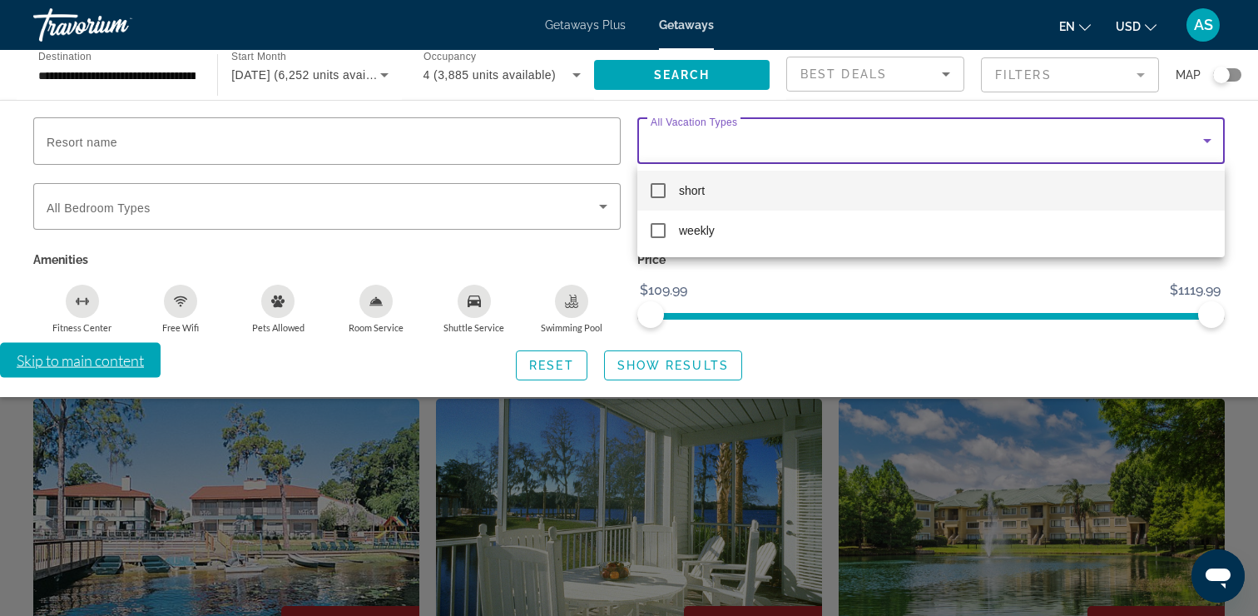
click at [770, 143] on div at bounding box center [629, 308] width 1258 height 616
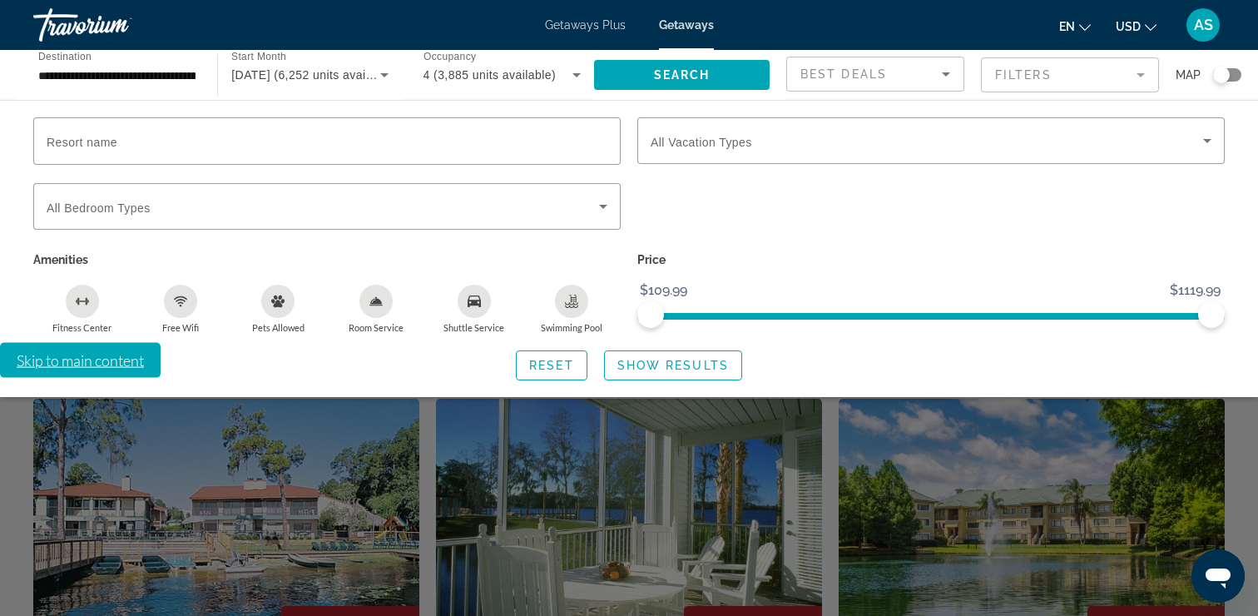
click at [1234, 76] on div "Search widget" at bounding box center [1227, 74] width 28 height 13
click at [695, 77] on span "Search" at bounding box center [682, 74] width 57 height 13
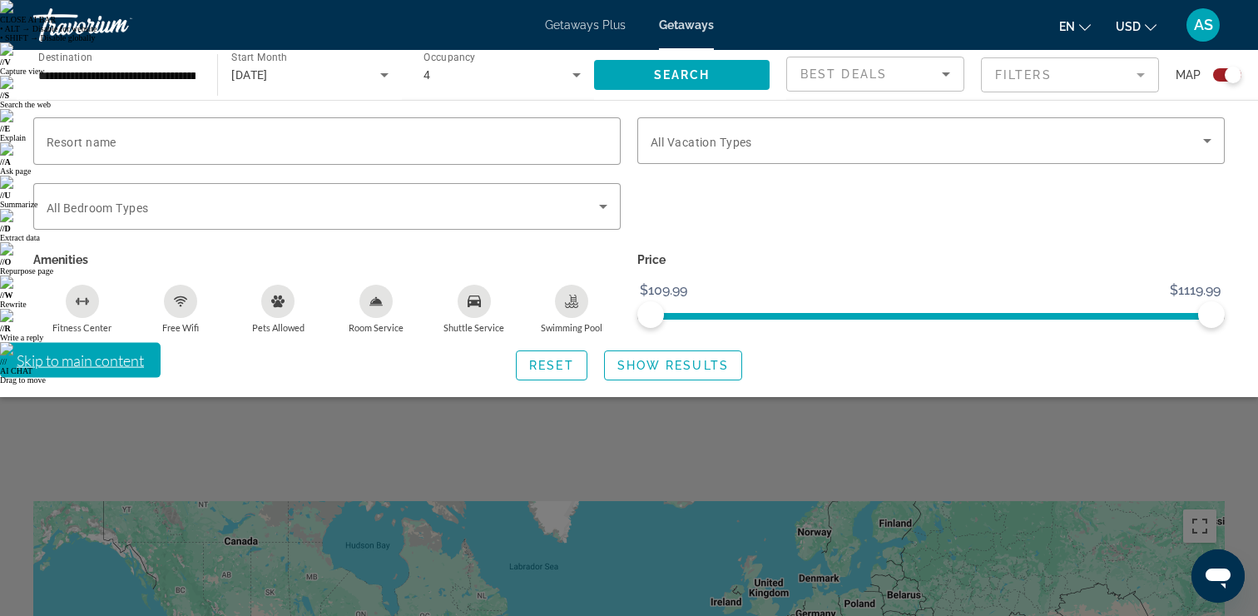
click at [813, 471] on div "Search widget" at bounding box center [629, 433] width 1258 height 366
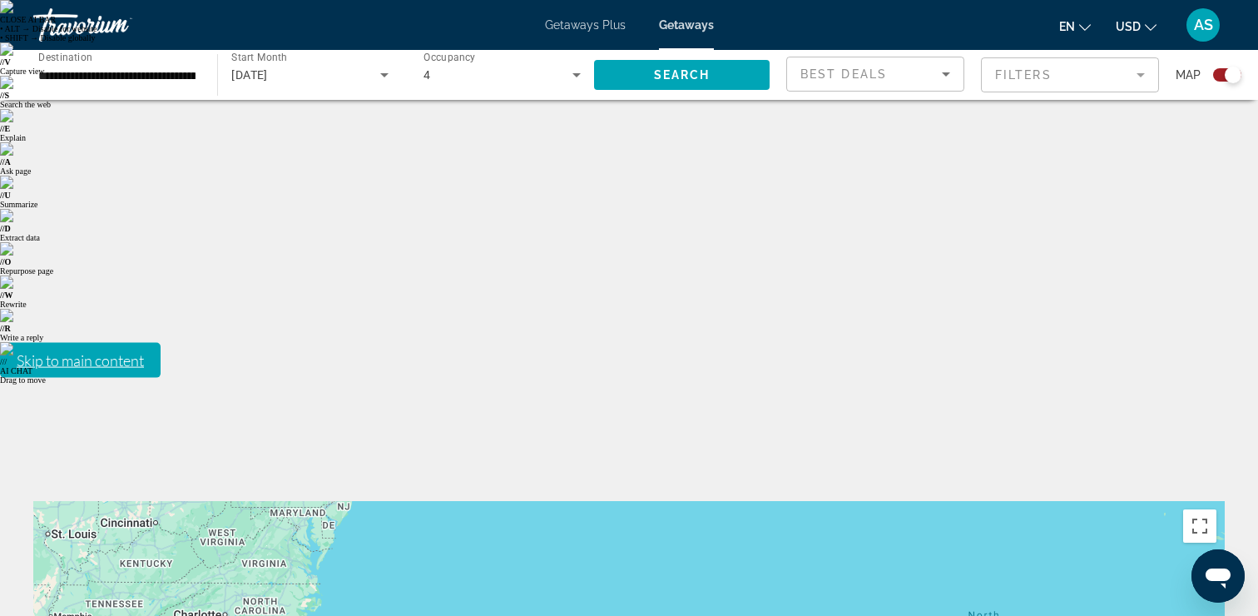
drag, startPoint x: 446, startPoint y: 392, endPoint x: 873, endPoint y: 374, distance: 427.2
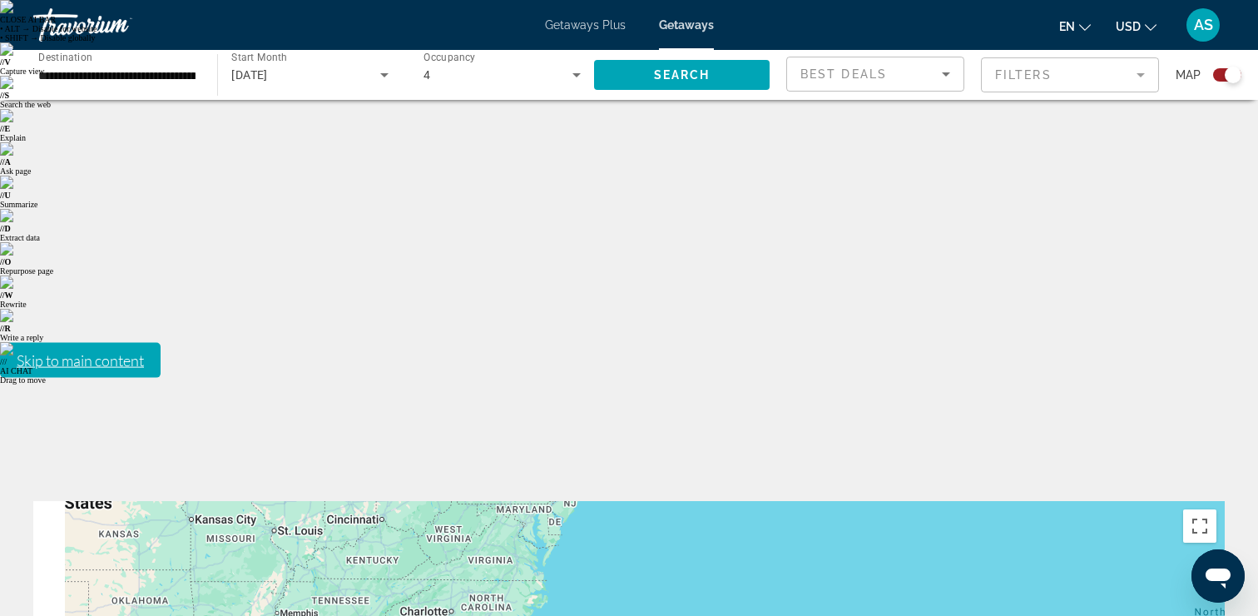
drag, startPoint x: 418, startPoint y: 394, endPoint x: 703, endPoint y: 388, distance: 285.5
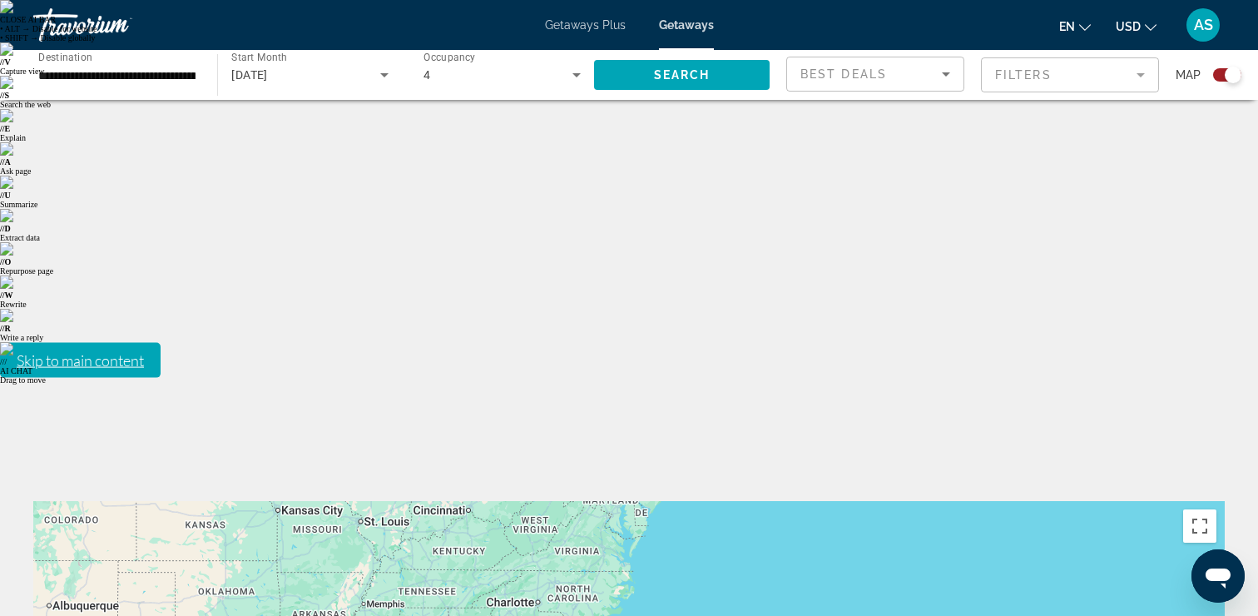
drag, startPoint x: 627, startPoint y: 358, endPoint x: 664, endPoint y: 358, distance: 37.4
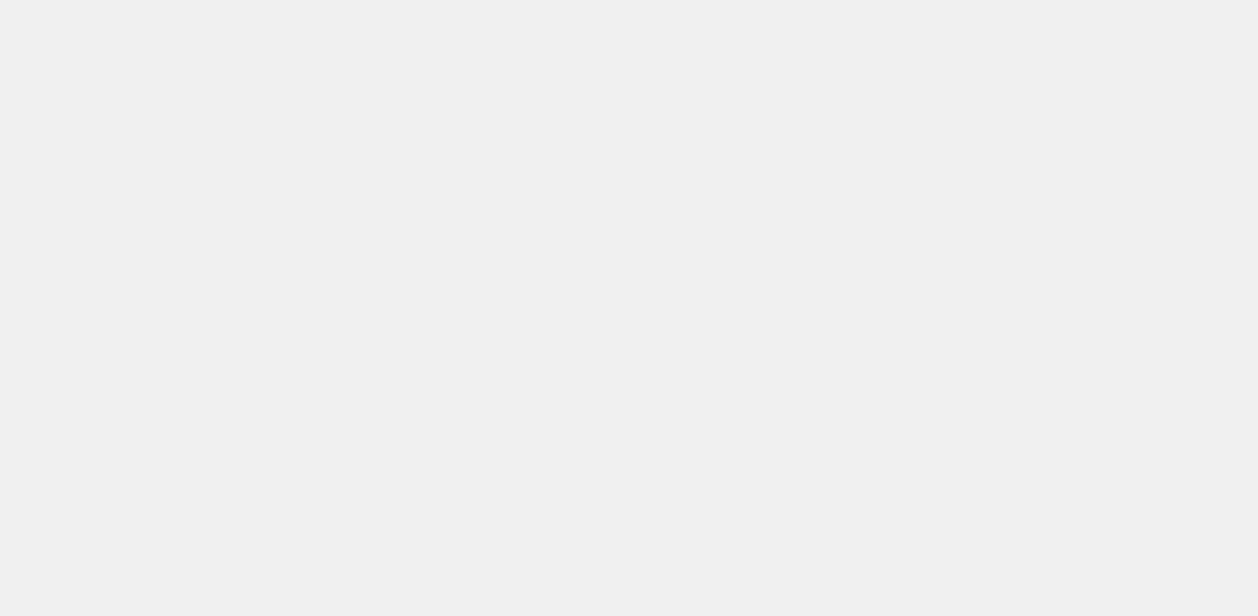
drag, startPoint x: 617, startPoint y: 354, endPoint x: 705, endPoint y: 315, distance: 95.4
drag, startPoint x: 691, startPoint y: 315, endPoint x: 709, endPoint y: 295, distance: 26.5
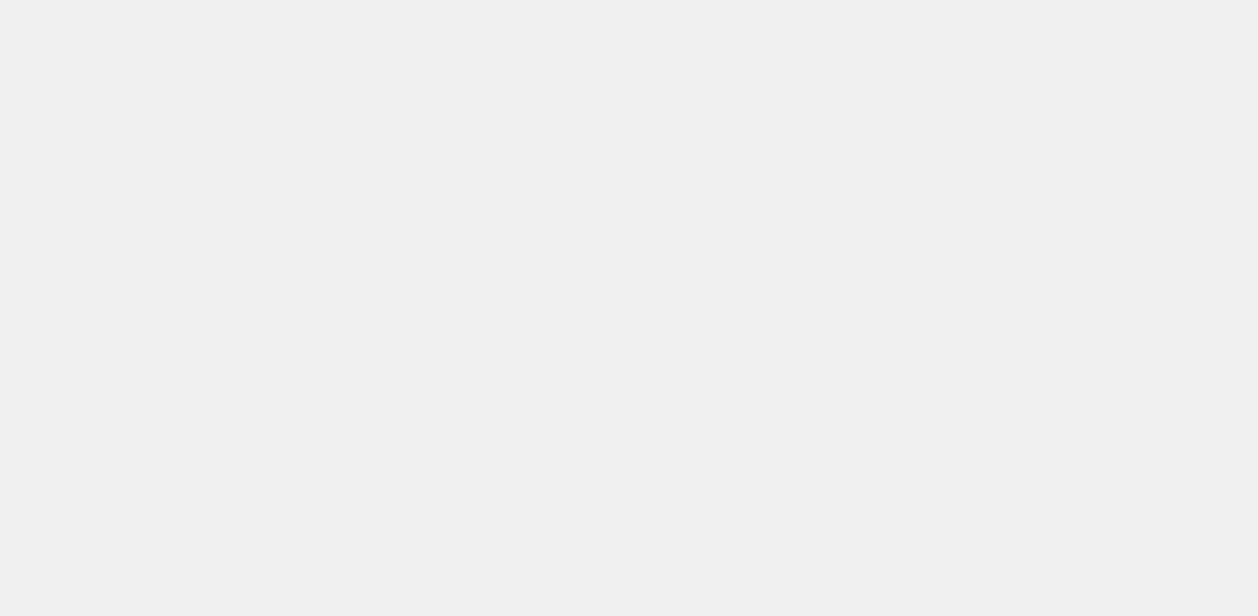
drag, startPoint x: 825, startPoint y: 372, endPoint x: 780, endPoint y: 370, distance: 44.1
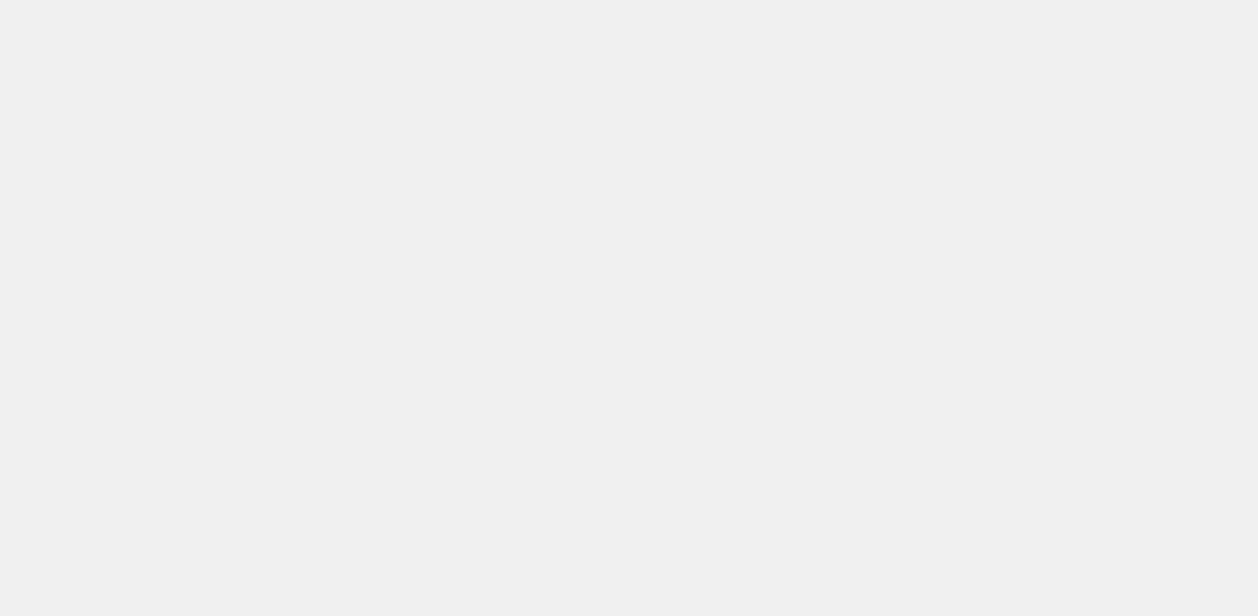
type input "**********"
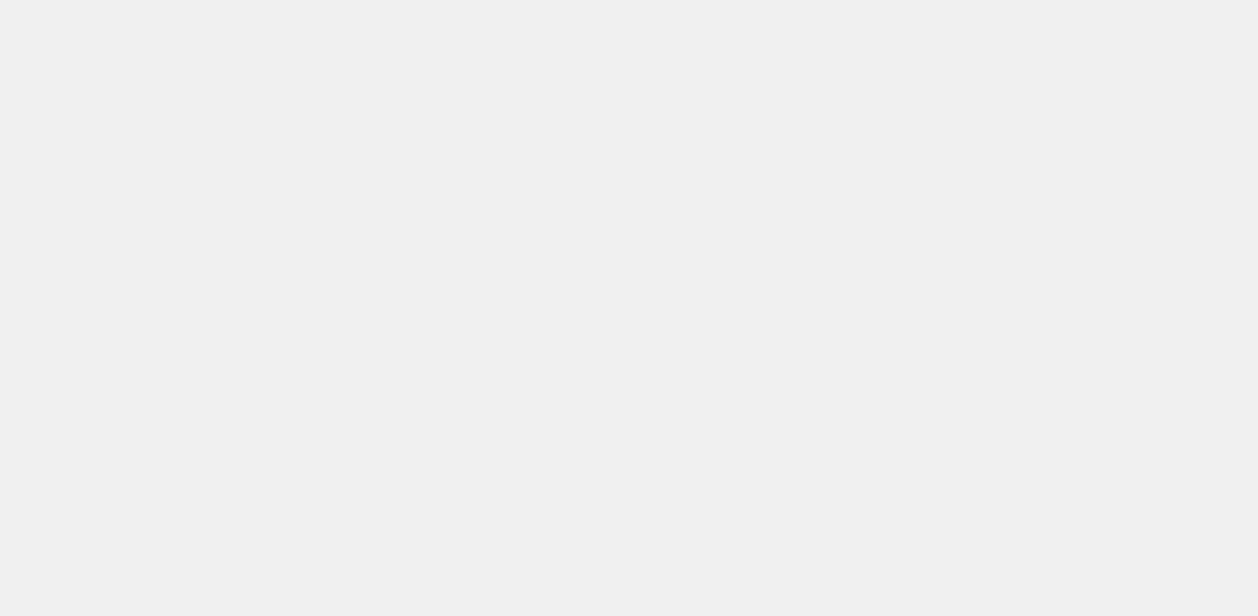
drag, startPoint x: 714, startPoint y: 403, endPoint x: 697, endPoint y: 334, distance: 70.2
drag, startPoint x: 711, startPoint y: 379, endPoint x: 686, endPoint y: 283, distance: 99.7
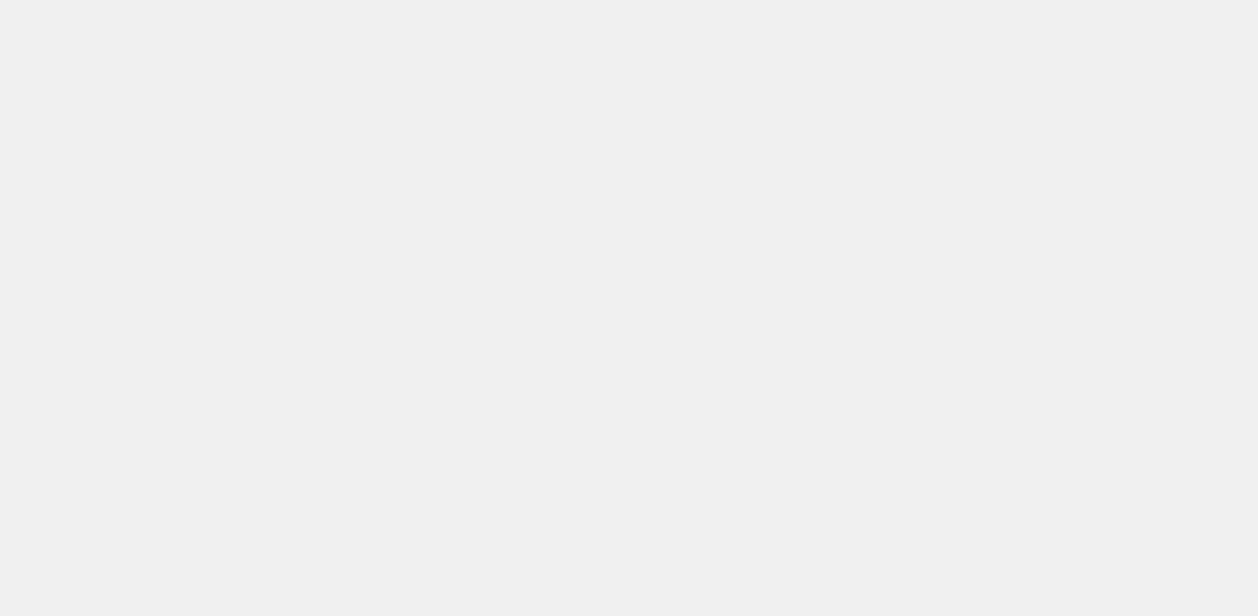
click at [716, 527] on button "Close" at bounding box center [718, 539] width 25 height 25
drag, startPoint x: 600, startPoint y: 292, endPoint x: 632, endPoint y: 242, distance: 59.1
drag, startPoint x: 627, startPoint y: 300, endPoint x: 660, endPoint y: 231, distance: 76.7
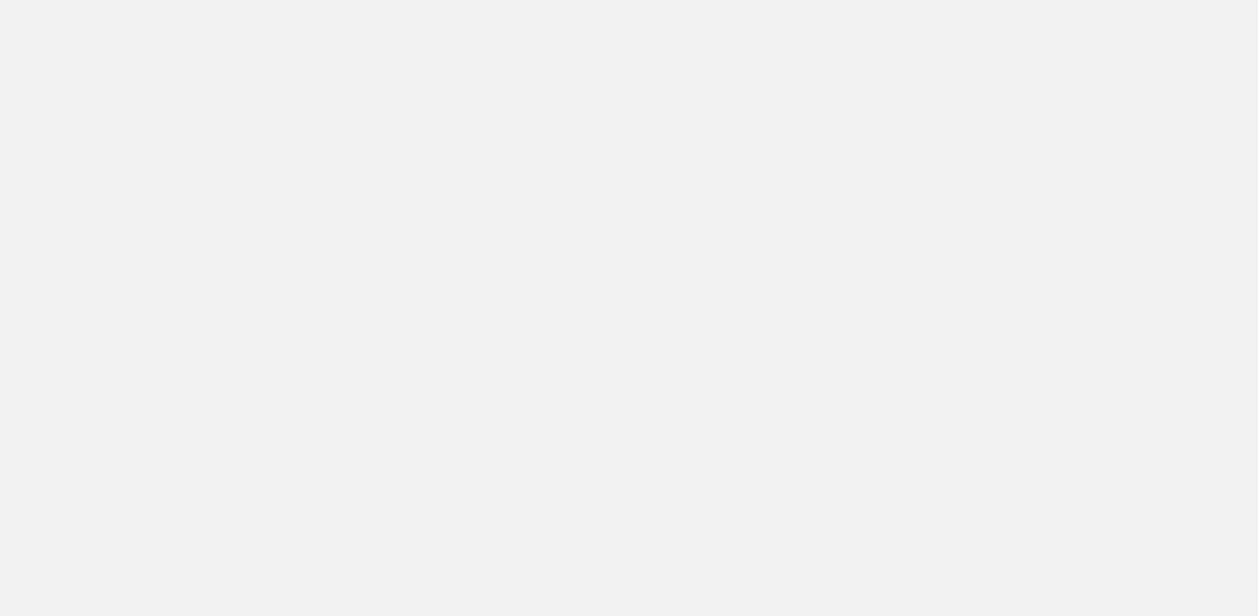
drag, startPoint x: 647, startPoint y: 322, endPoint x: 647, endPoint y: 235, distance: 87.4
drag, startPoint x: 671, startPoint y: 300, endPoint x: 672, endPoint y: 225, distance: 75.7
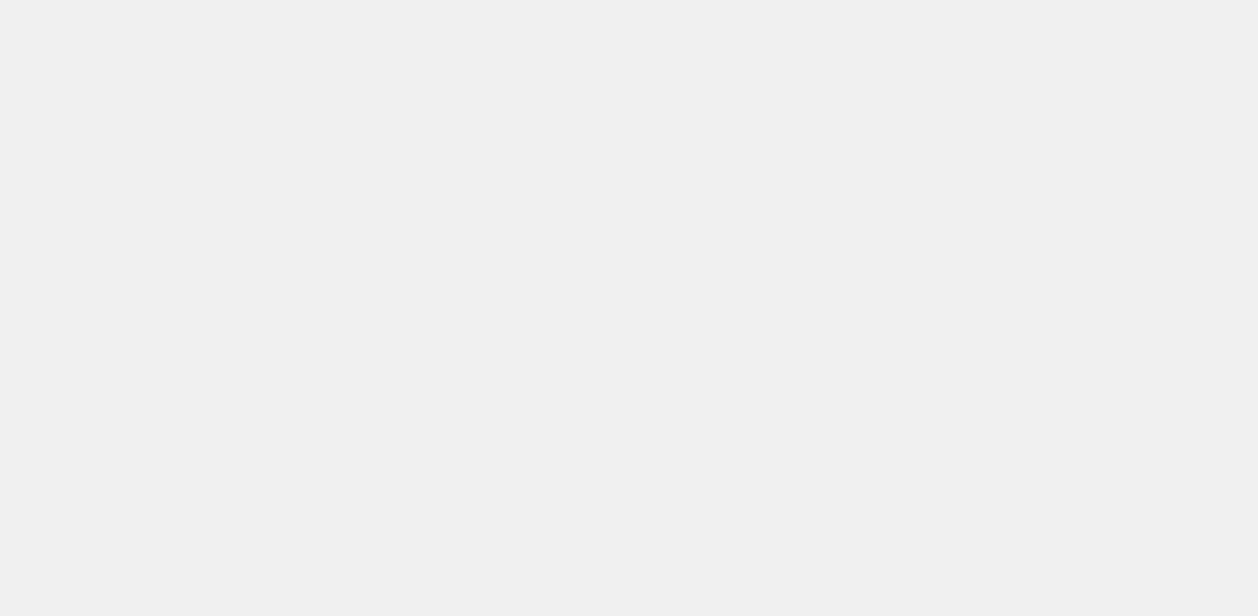
click at [720, 519] on button "Close" at bounding box center [718, 531] width 25 height 25
drag, startPoint x: 563, startPoint y: 318, endPoint x: 597, endPoint y: 102, distance: 218.2
drag, startPoint x: 663, startPoint y: 211, endPoint x: 639, endPoint y: 102, distance: 110.8
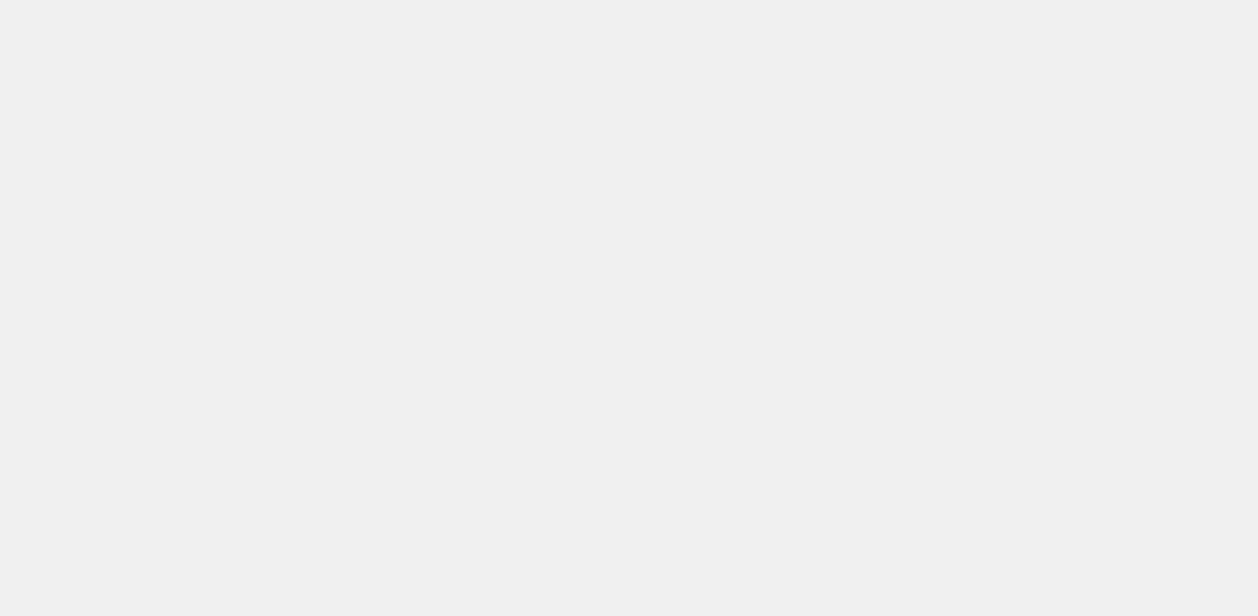
drag, startPoint x: 749, startPoint y: 270, endPoint x: 656, endPoint y: 233, distance: 100.4
drag, startPoint x: 750, startPoint y: 292, endPoint x: 691, endPoint y: 268, distance: 63.0
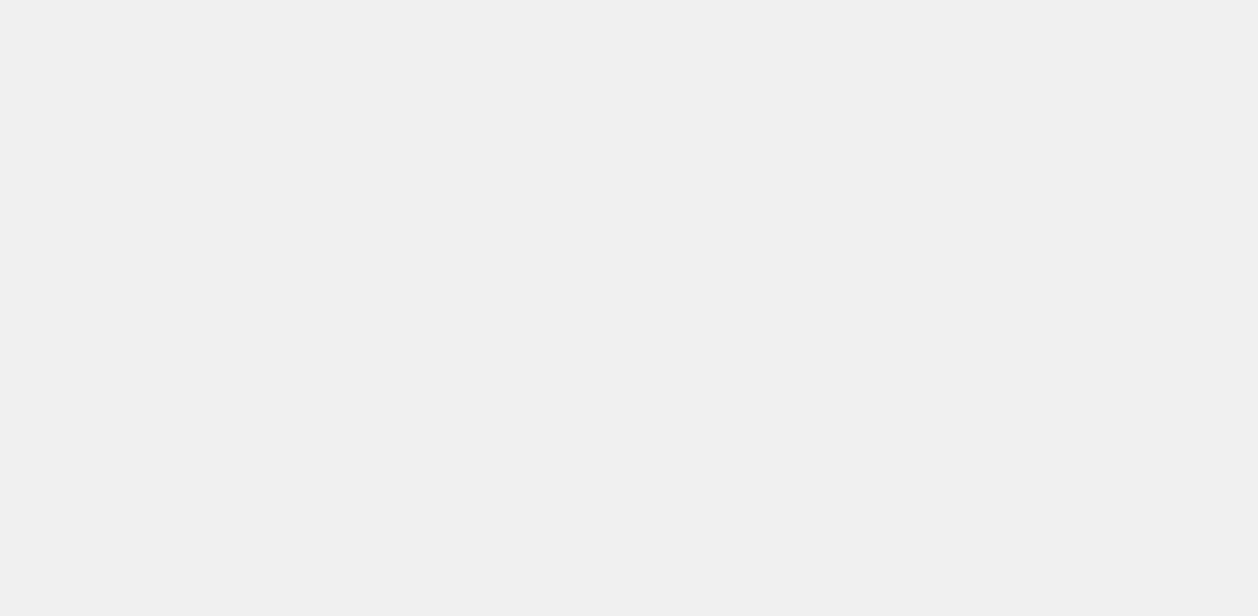
click at [780, 602] on image "Main content" at bounding box center [780, 607] width 10 height 10
click at [721, 527] on button "Close" at bounding box center [718, 539] width 25 height 25
drag, startPoint x: 693, startPoint y: 328, endPoint x: 628, endPoint y: 116, distance: 221.9
drag, startPoint x: 704, startPoint y: 275, endPoint x: 774, endPoint y: 142, distance: 150.4
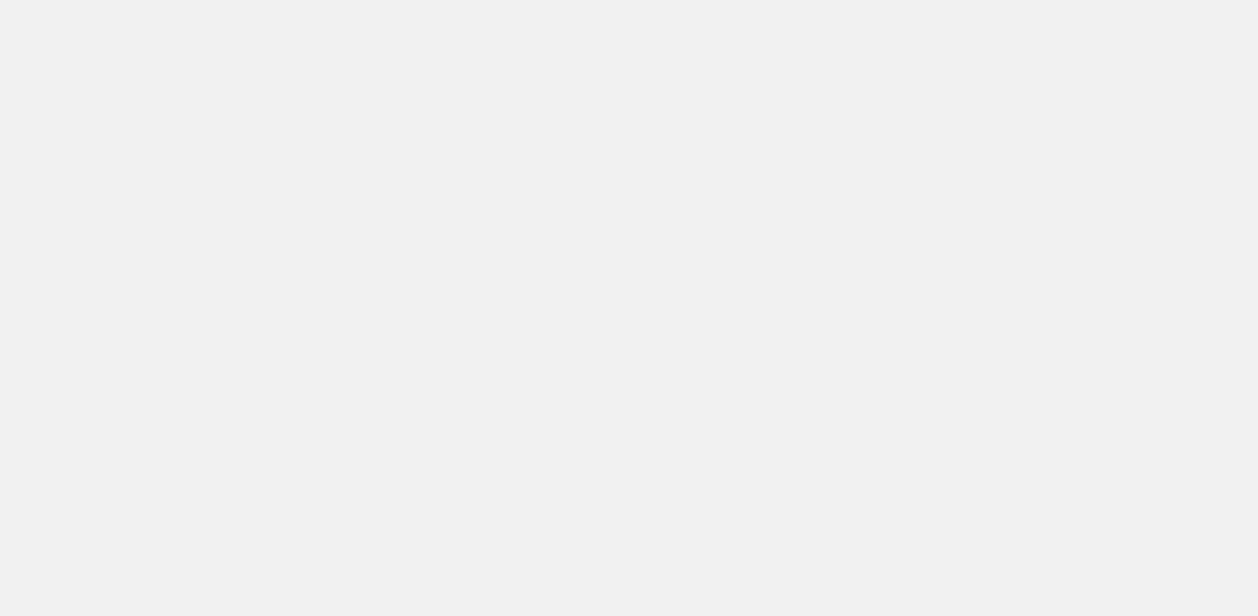
drag, startPoint x: 595, startPoint y: 283, endPoint x: 663, endPoint y: 260, distance: 72.1
click at [715, 527] on button "Close" at bounding box center [718, 539] width 25 height 25
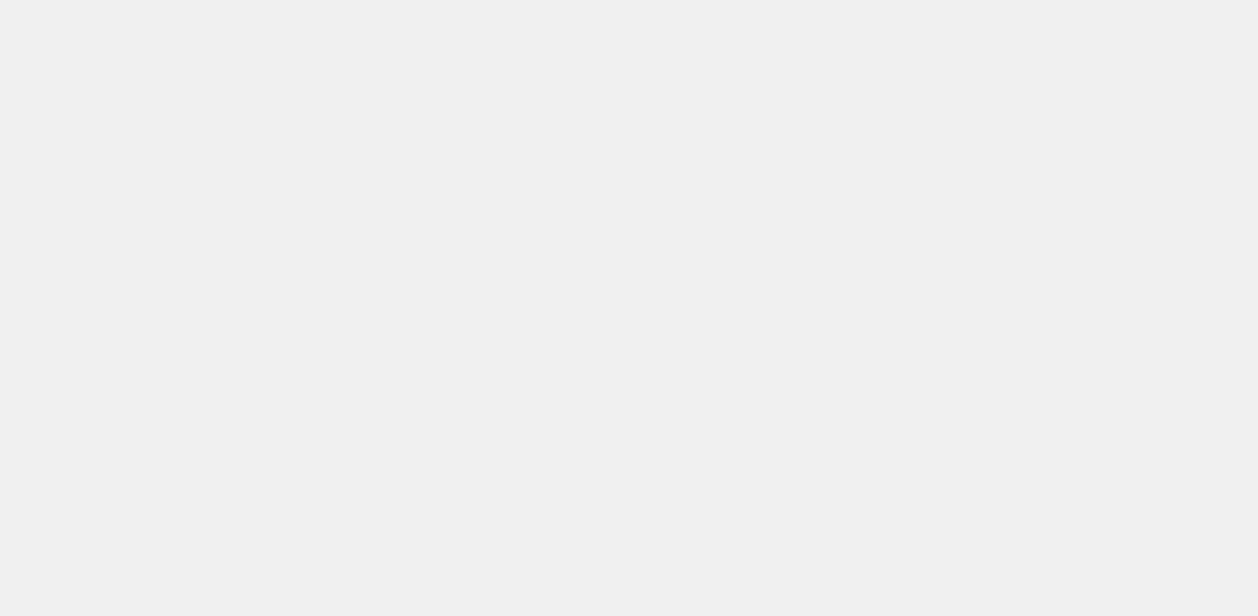
drag, startPoint x: 605, startPoint y: 319, endPoint x: 632, endPoint y: 102, distance: 218.1
drag, startPoint x: 632, startPoint y: 301, endPoint x: 640, endPoint y: 179, distance: 122.6
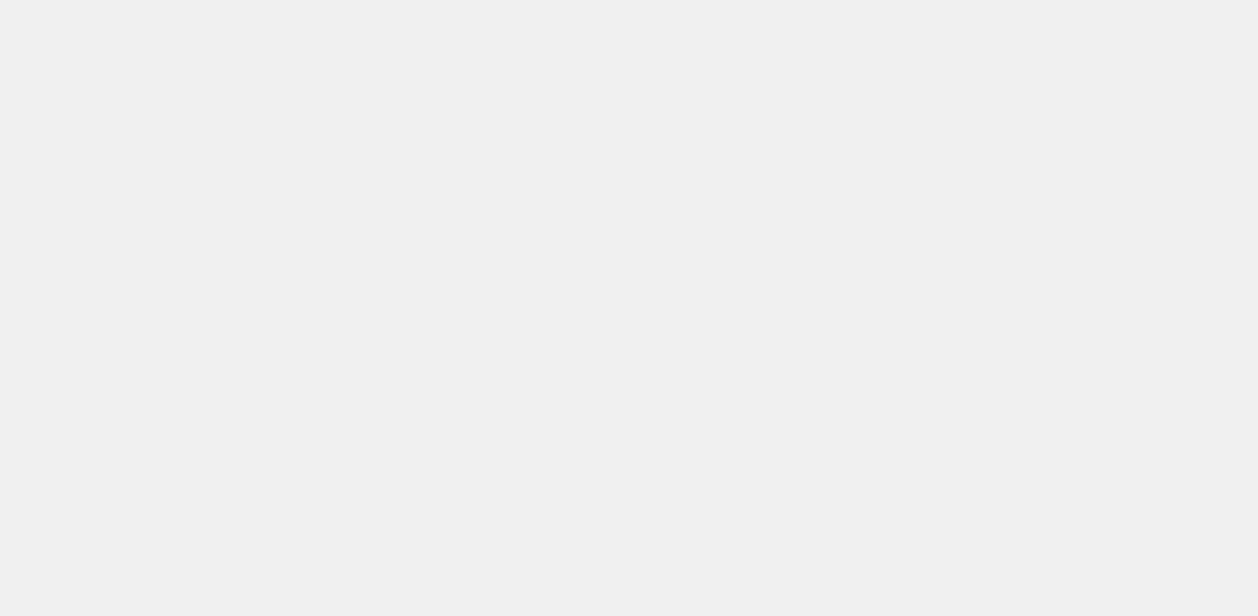
click at [717, 528] on button "Close" at bounding box center [718, 540] width 25 height 25
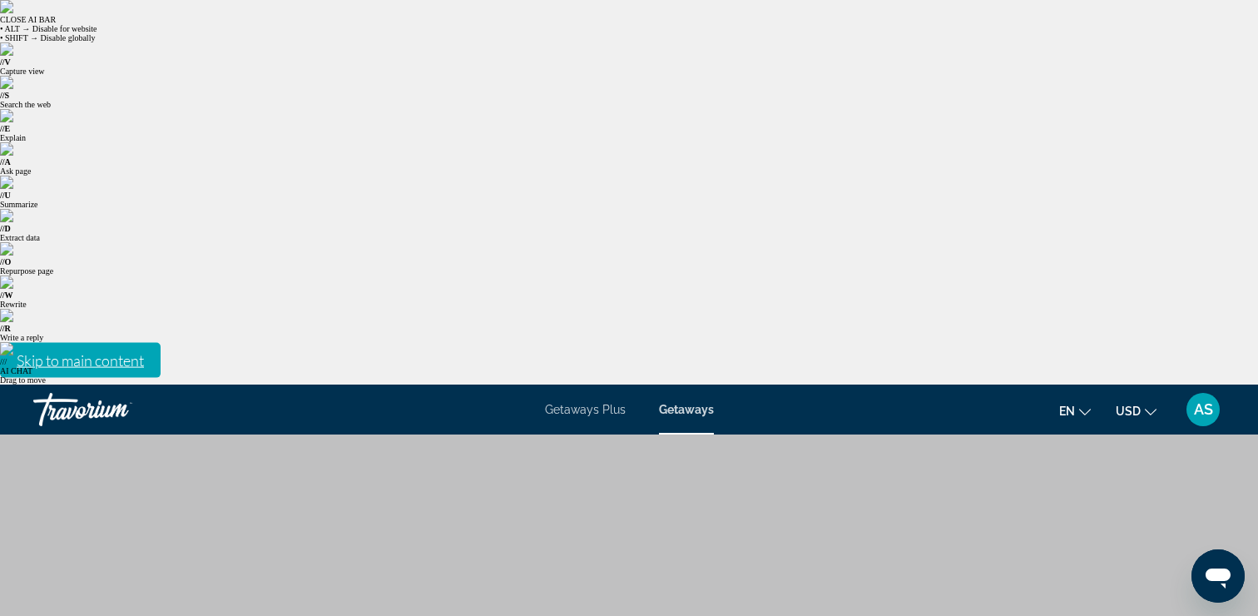
click at [571, 403] on span "Getaways Plus" at bounding box center [585, 409] width 81 height 13
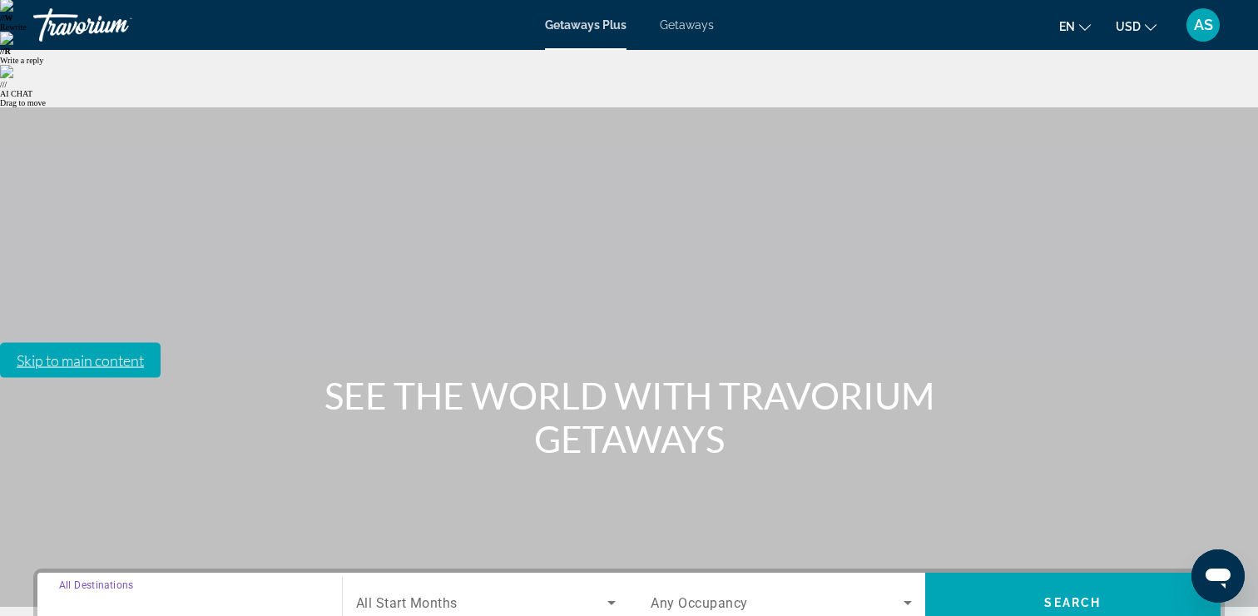
scroll to position [284, 0]
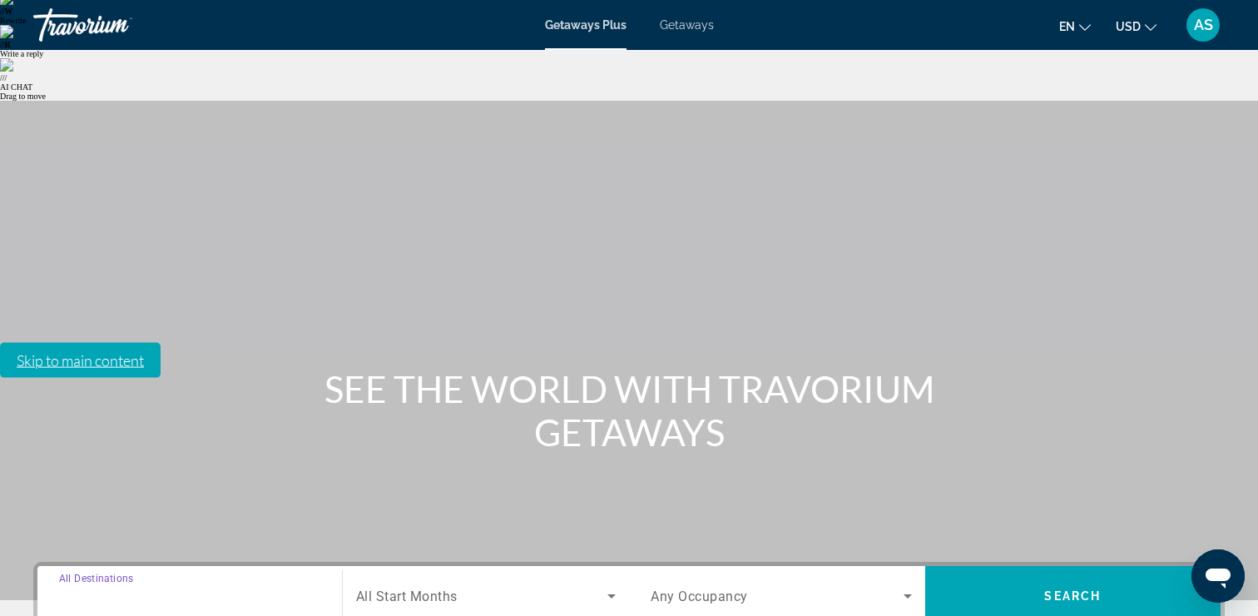
type input "**********"
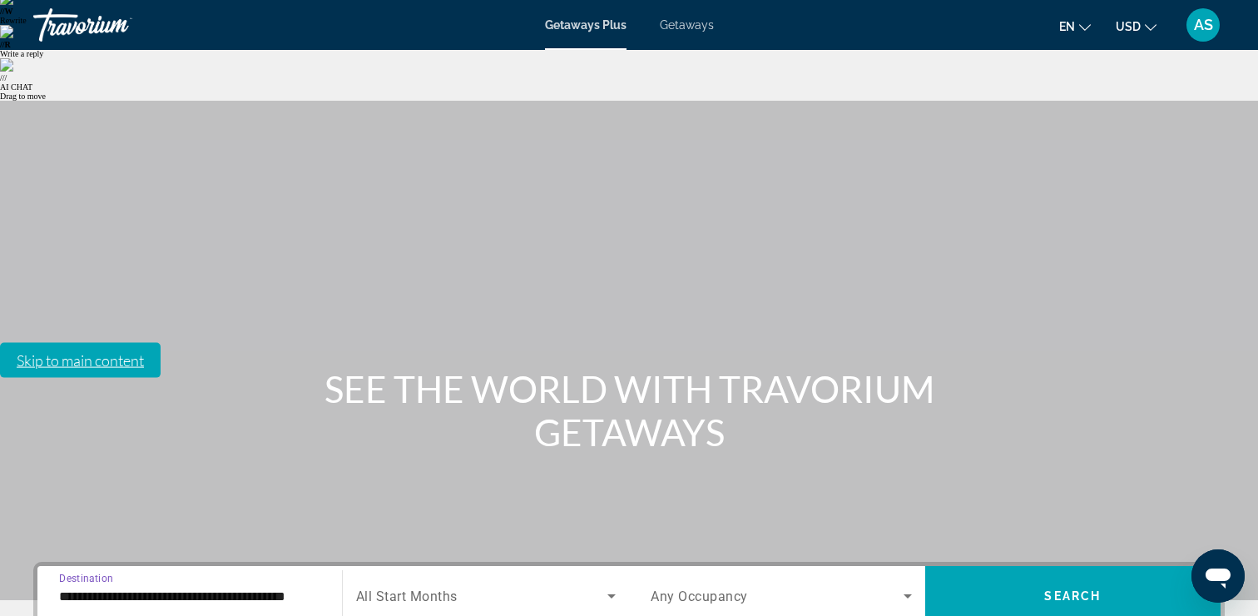
click at [411, 588] on span "All Start Months" at bounding box center [407, 596] width 102 height 16
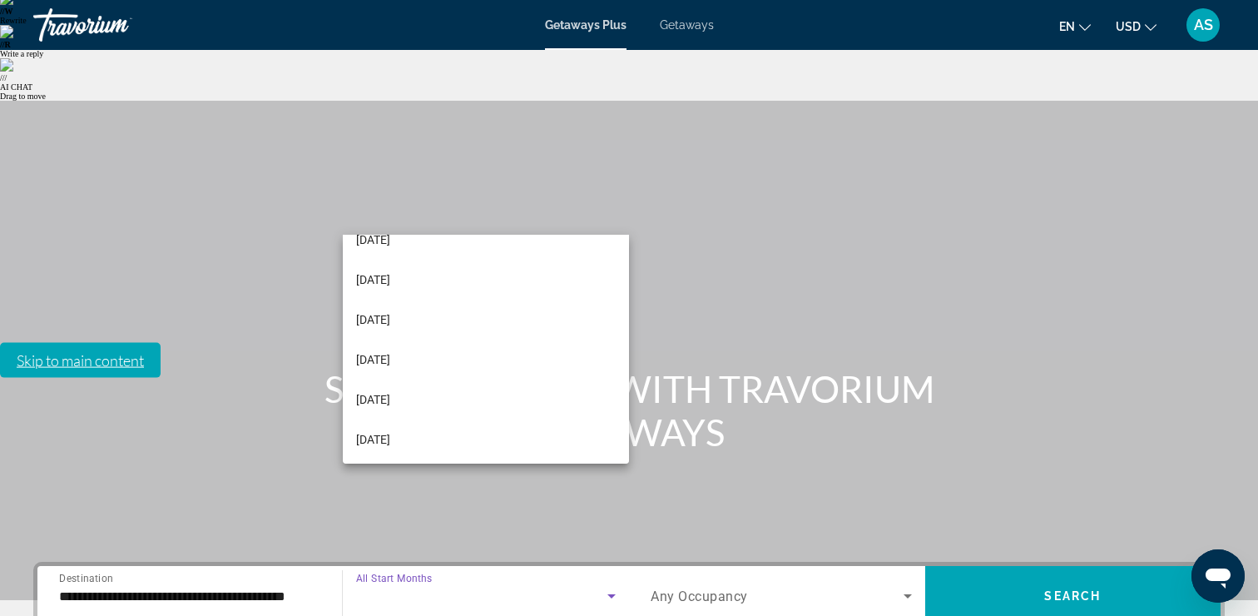
scroll to position [102, 0]
click at [432, 434] on mat-option "March 2026" at bounding box center [486, 439] width 287 height 40
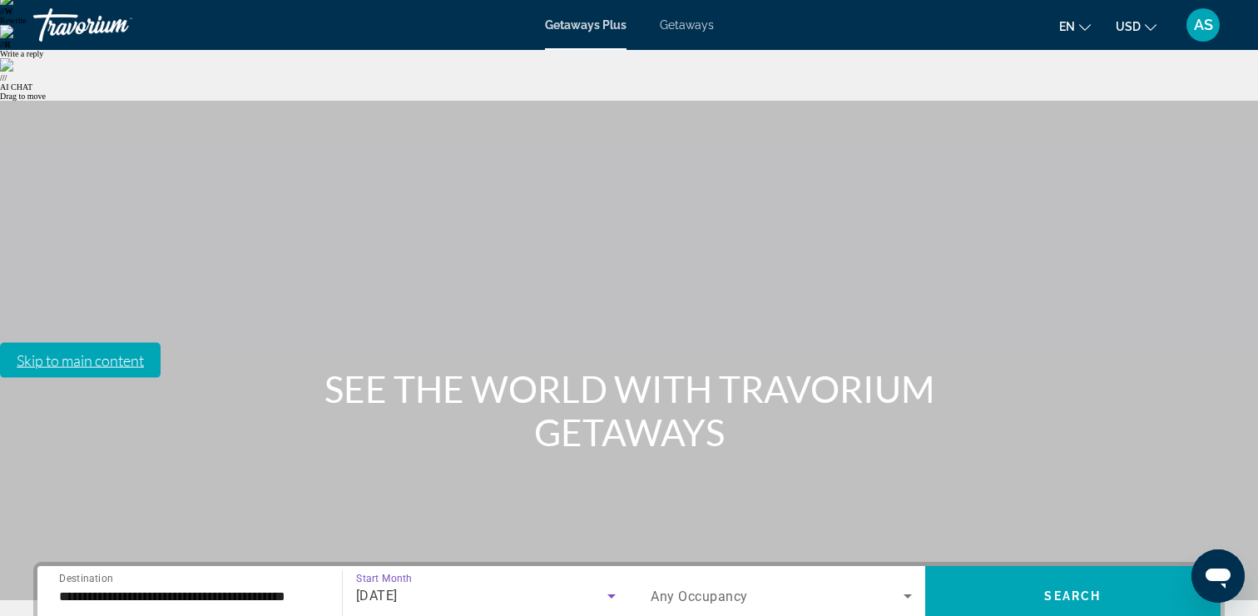
click at [680, 588] on span "Any Occupancy" at bounding box center [699, 596] width 97 height 16
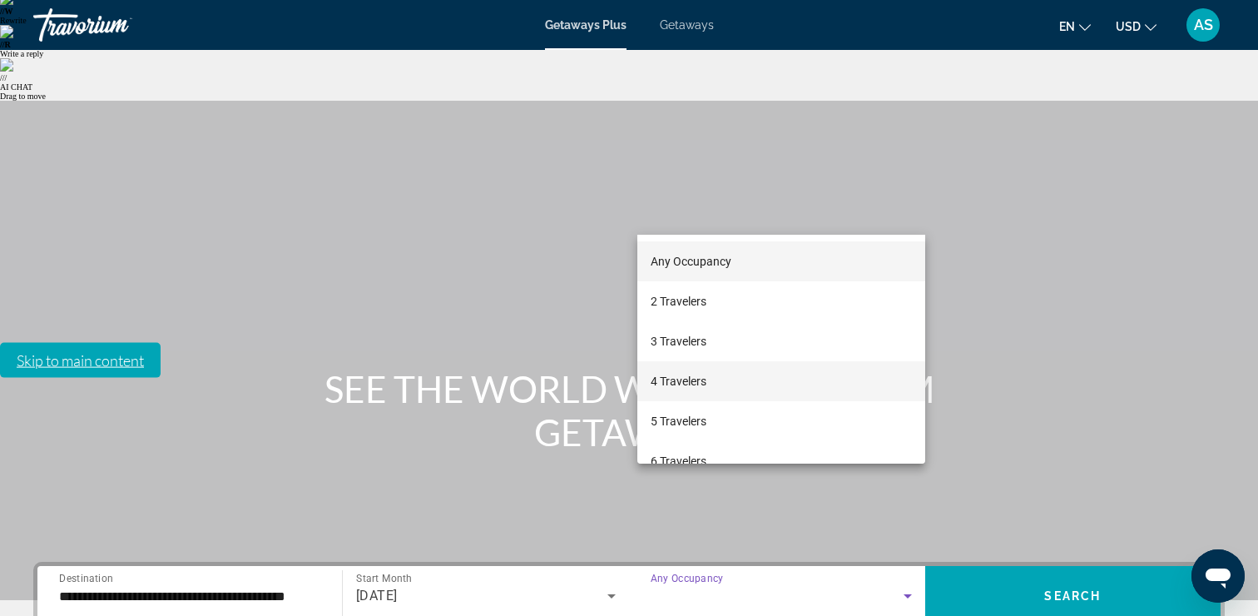
click at [657, 392] on mat-option "4 Travelers" at bounding box center [781, 381] width 288 height 40
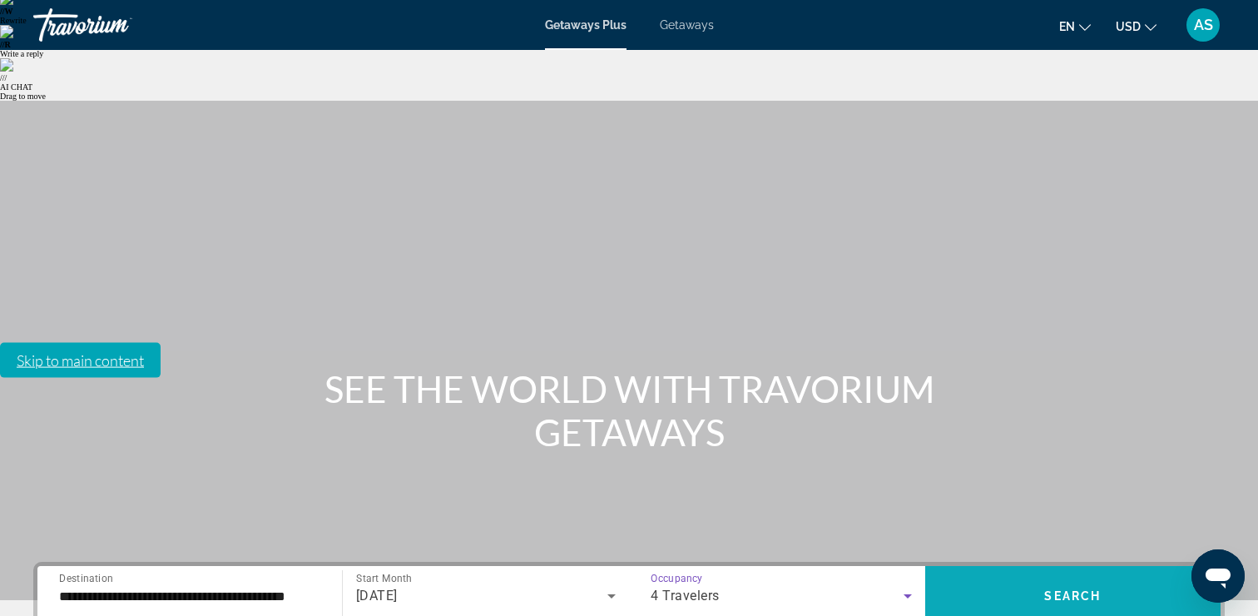
click at [1053, 589] on span "Search" at bounding box center [1072, 595] width 57 height 13
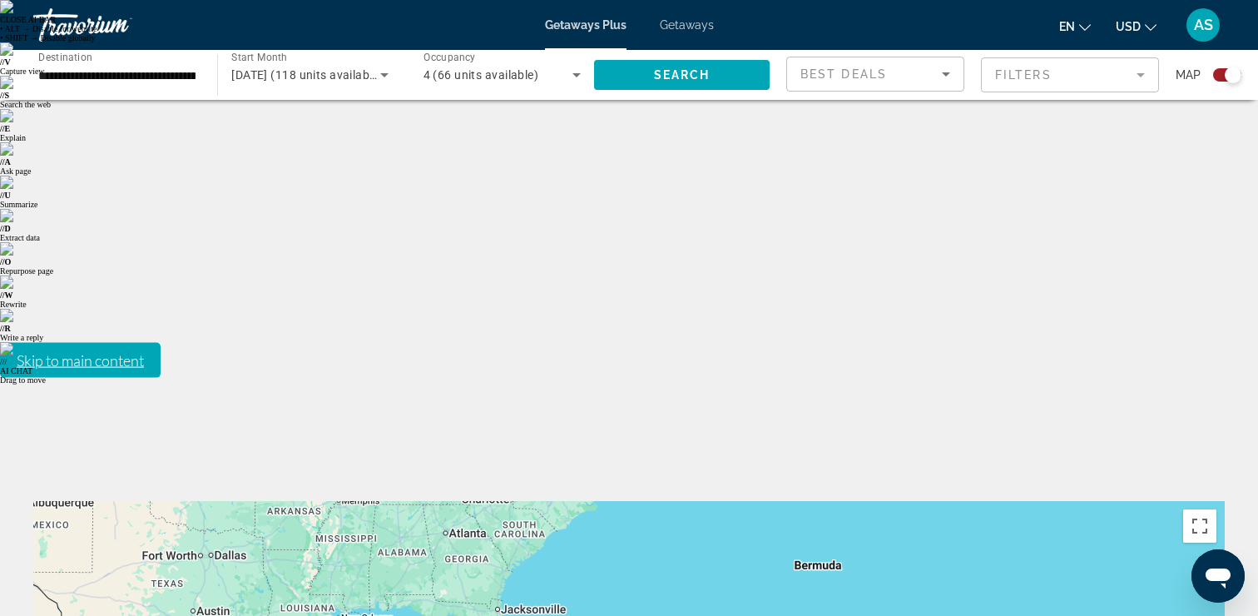
drag, startPoint x: 366, startPoint y: 386, endPoint x: 1212, endPoint y: 252, distance: 856.8
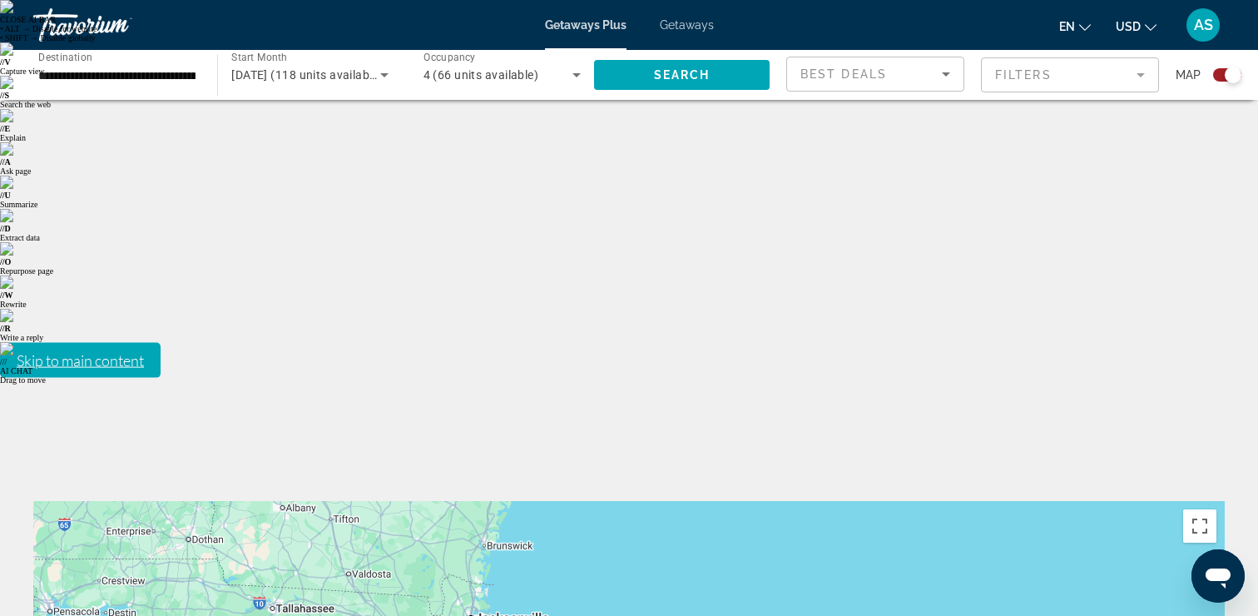
drag, startPoint x: 501, startPoint y: 294, endPoint x: 826, endPoint y: 684, distance: 508.1
click at [826, 615] on html "**********" at bounding box center [629, 500] width 1258 height 1000
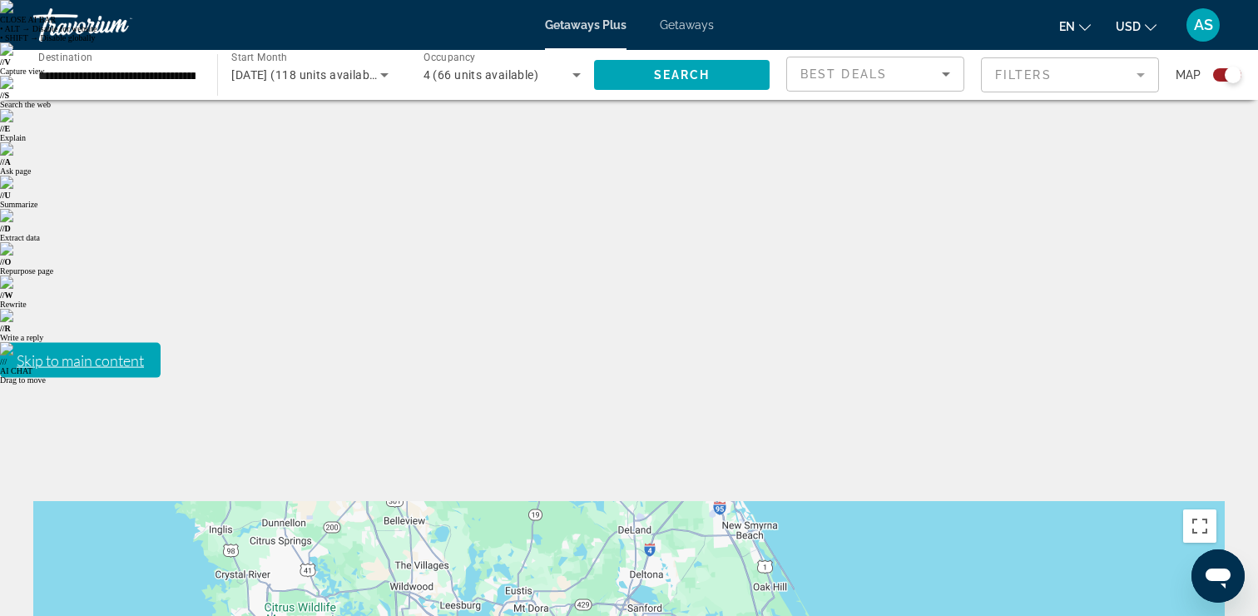
drag, startPoint x: 395, startPoint y: 405, endPoint x: 929, endPoint y: 260, distance: 552.7
click at [1198, 384] on div "CLOSE AI BAR • ALT → Disable for website • SHIFT → Disable globally // V Captur…" at bounding box center [629, 192] width 1258 height 384
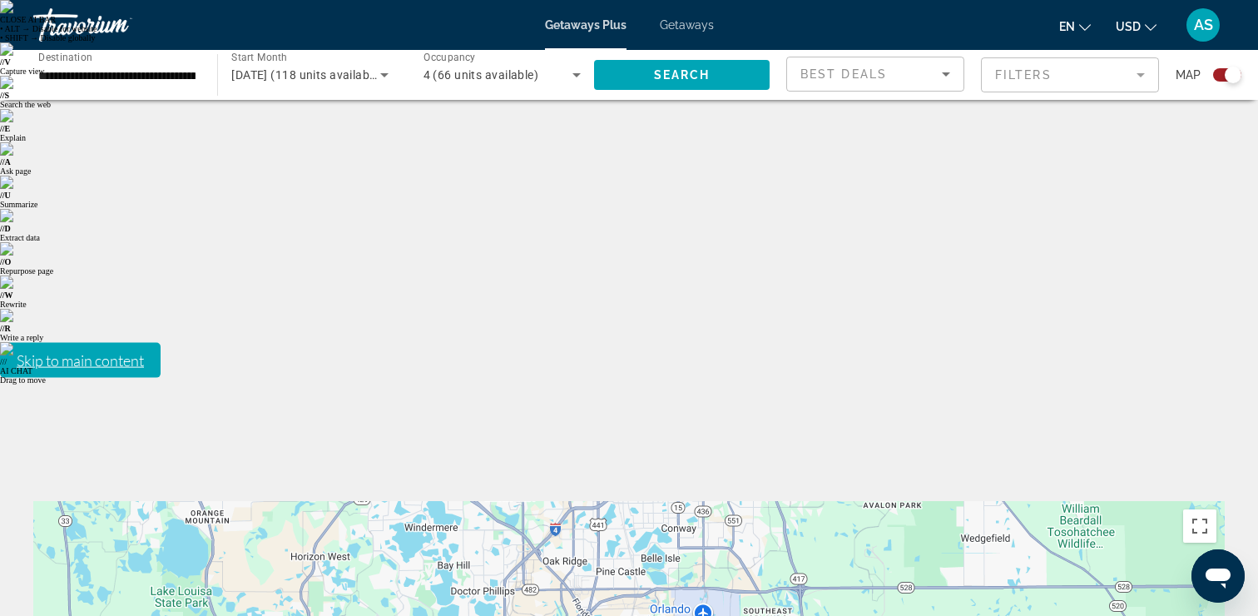
drag, startPoint x: 781, startPoint y: 430, endPoint x: 856, endPoint y: 343, distance: 115.1
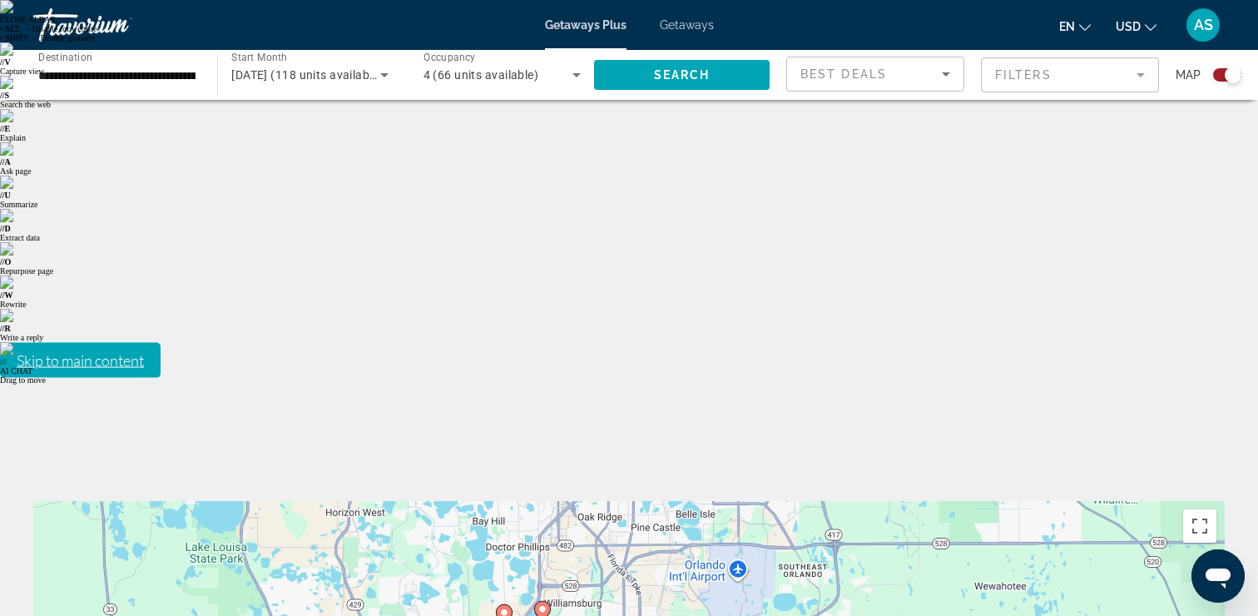
click at [543, 604] on image "Main content" at bounding box center [543, 609] width 10 height 10
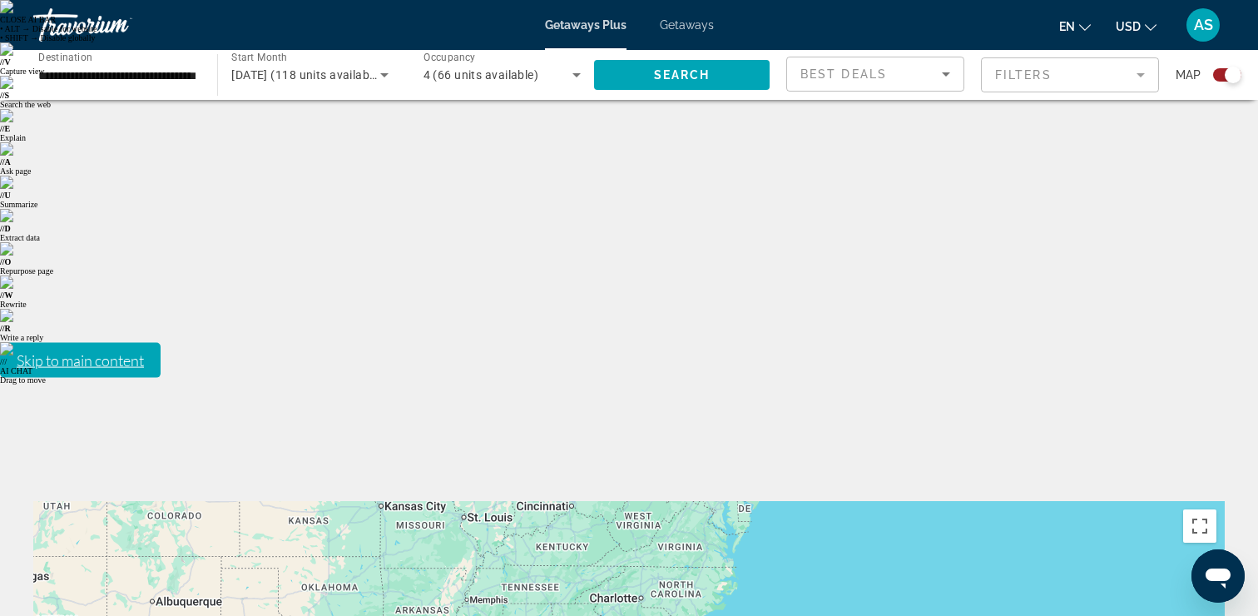
click at [1222, 82] on div "Map" at bounding box center [1209, 75] width 66 height 37
click at [1216, 70] on div "Search widget" at bounding box center [1227, 74] width 28 height 13
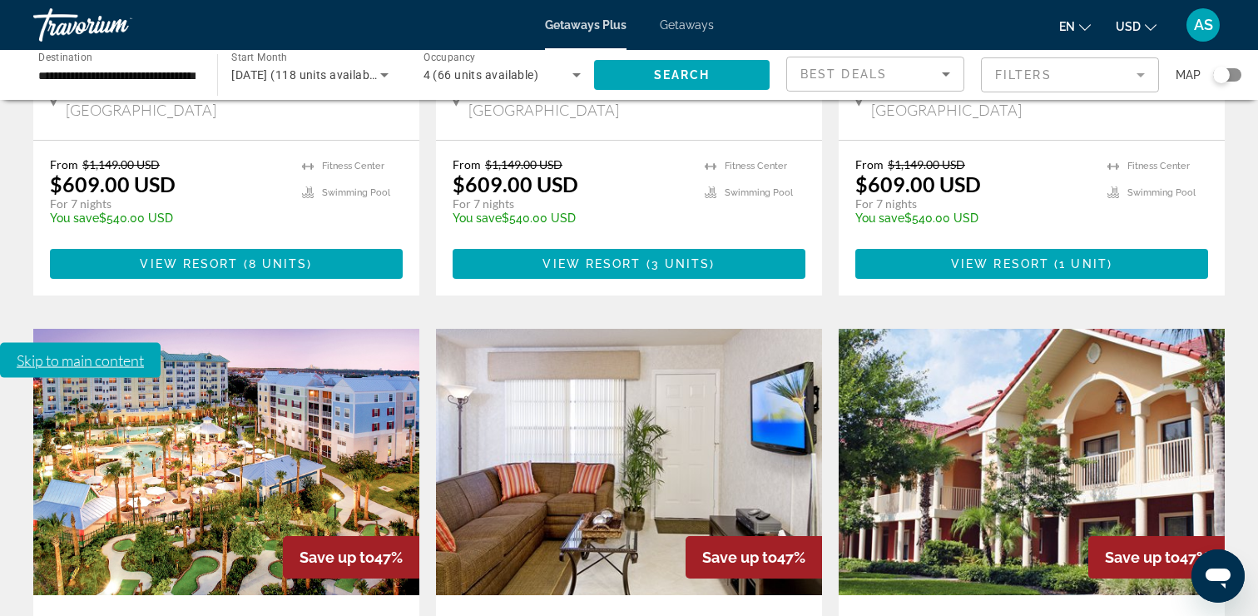
scroll to position [2073, 0]
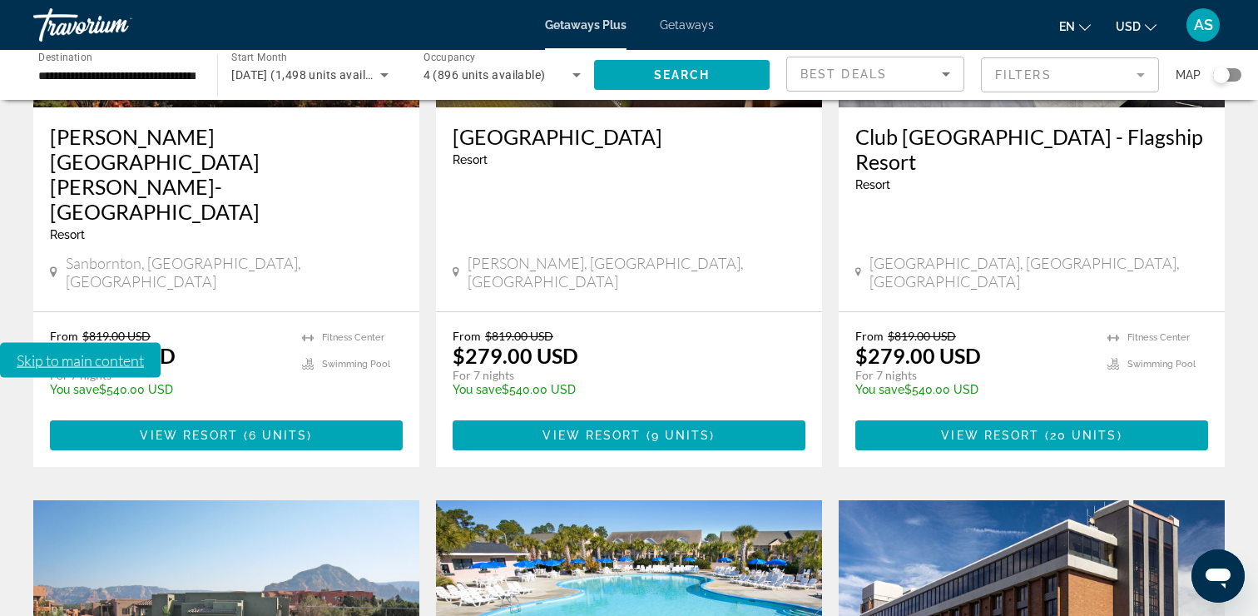
scroll to position [1311, 0]
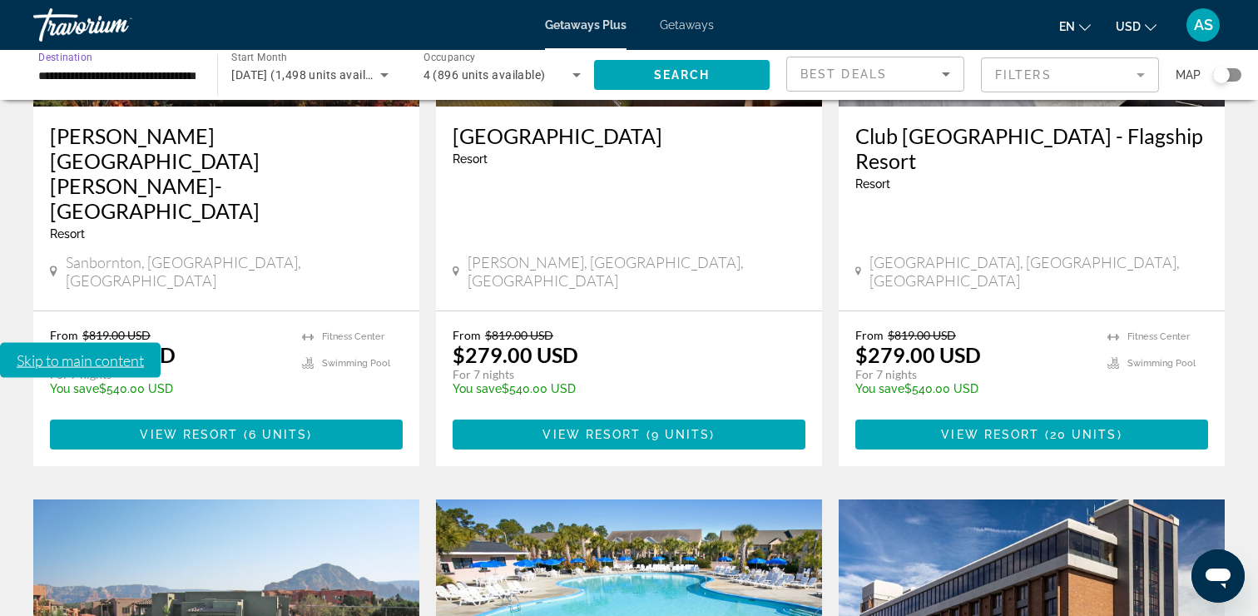
click at [154, 79] on input "**********" at bounding box center [116, 76] width 157 height 20
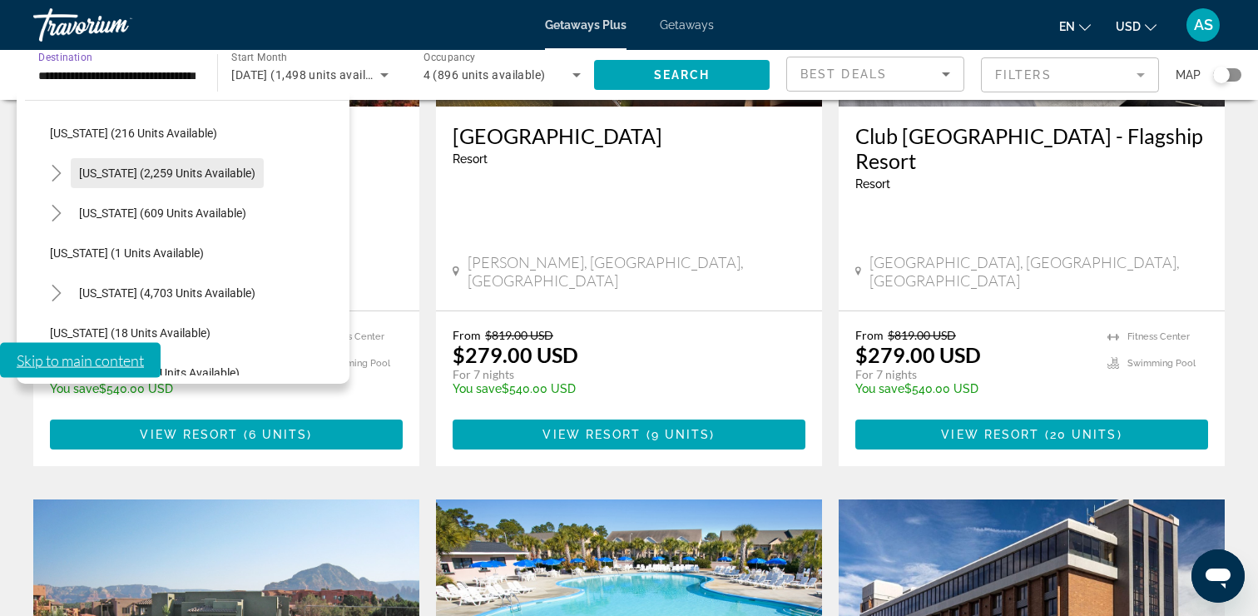
scroll to position [166, 0]
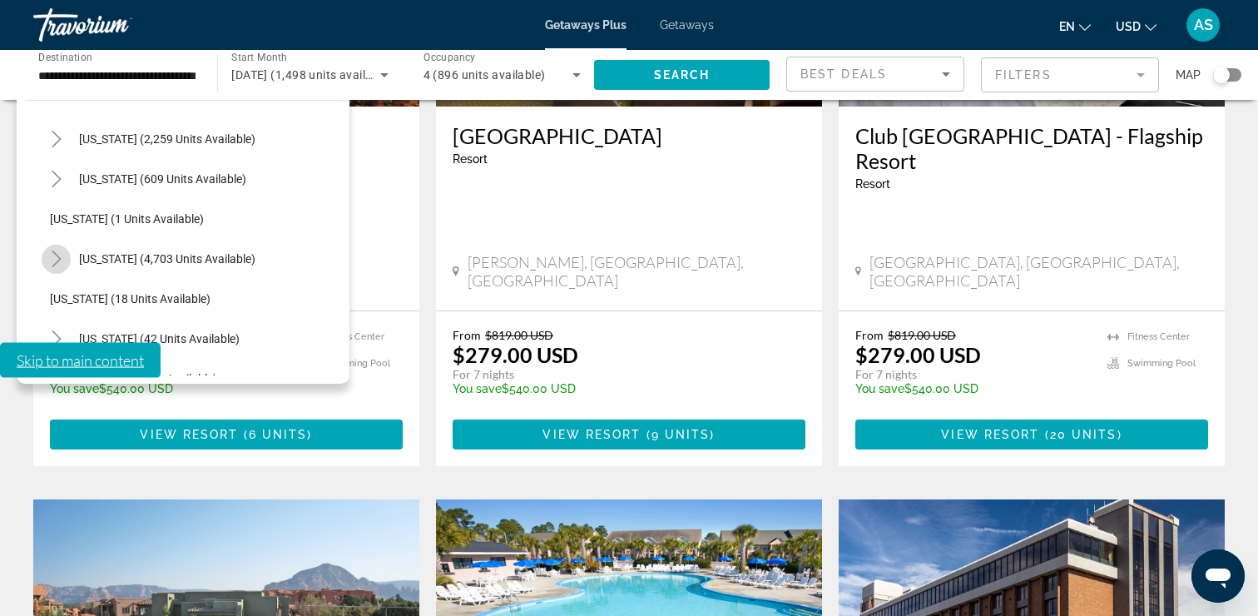
click at [52, 261] on icon "Toggle Florida (4,703 units available)" at bounding box center [56, 258] width 17 height 17
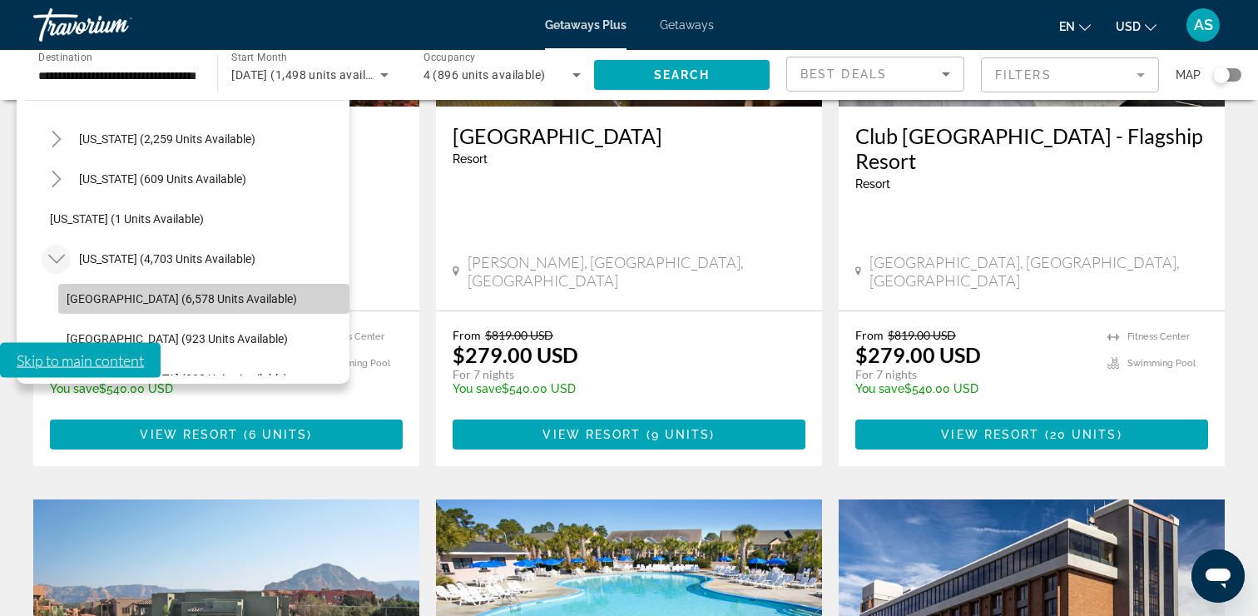
click at [97, 300] on span "Orlando & Disney Area (6,578 units available)" at bounding box center [182, 298] width 230 height 13
type input "**********"
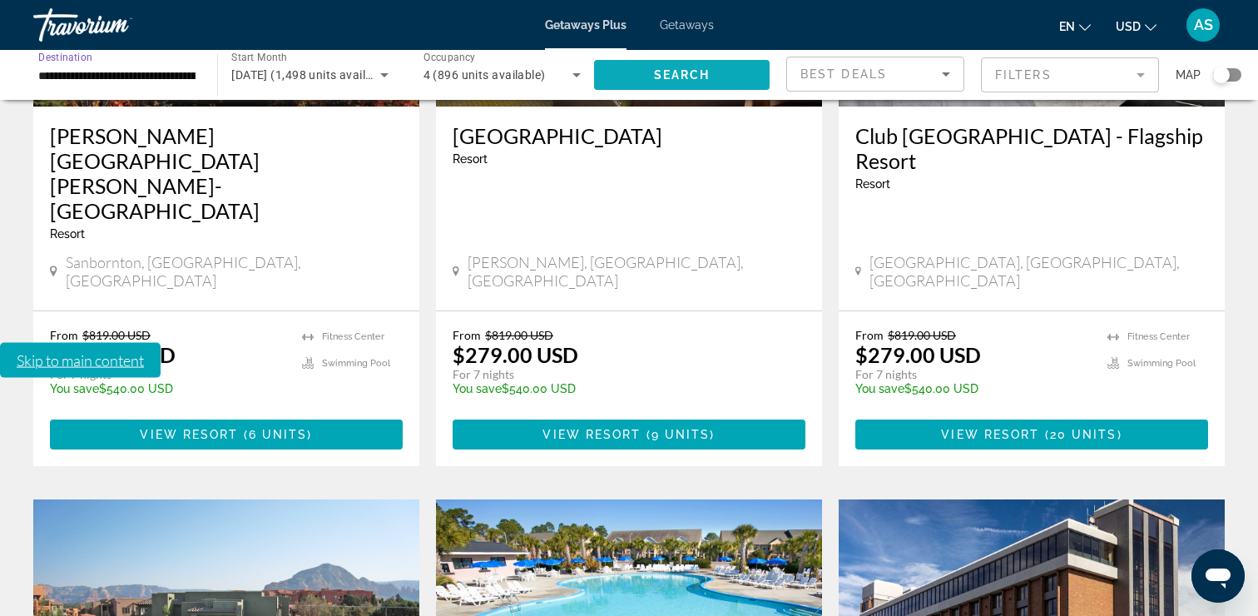
click at [627, 63] on span "Search widget" at bounding box center [682, 75] width 176 height 40
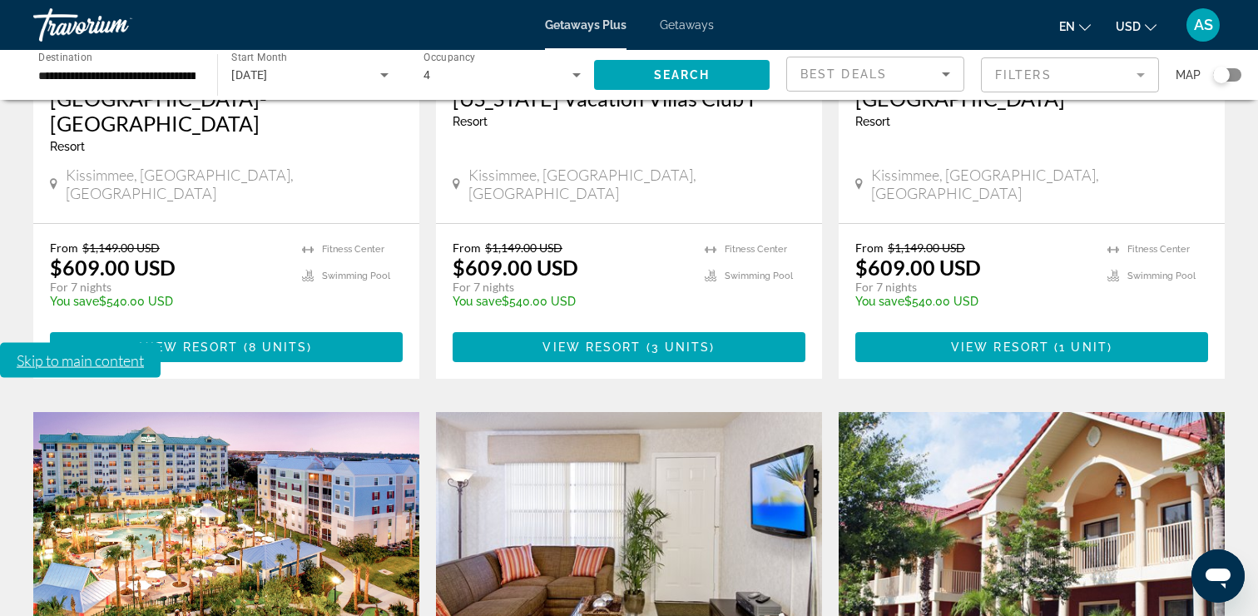
scroll to position [2023, 0]
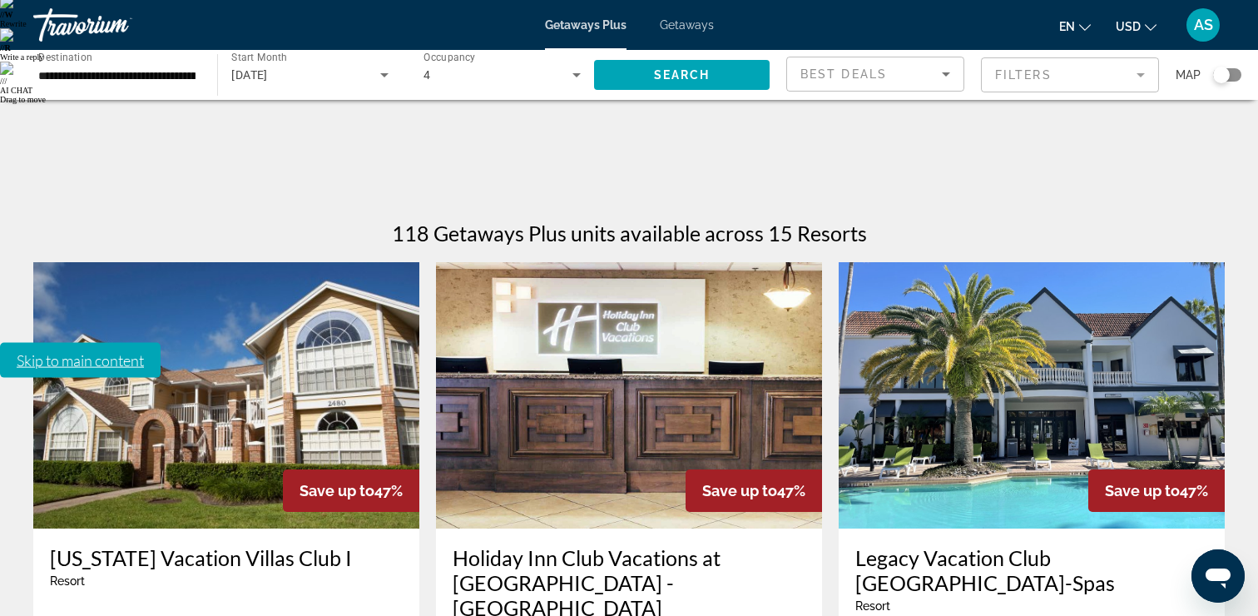
scroll to position [282, 0]
